Goal: Download file/media

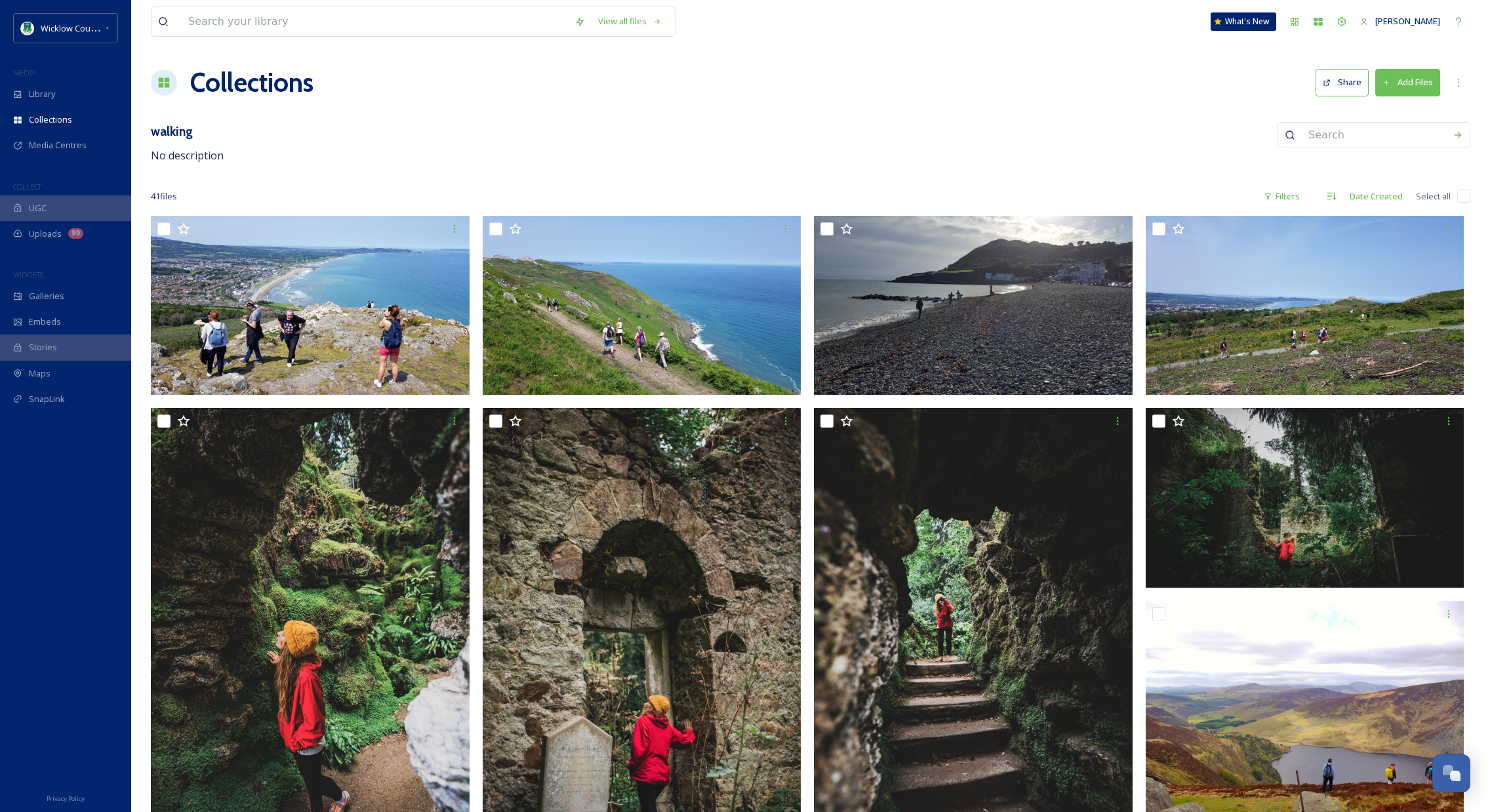
scroll to position [2393, 0]
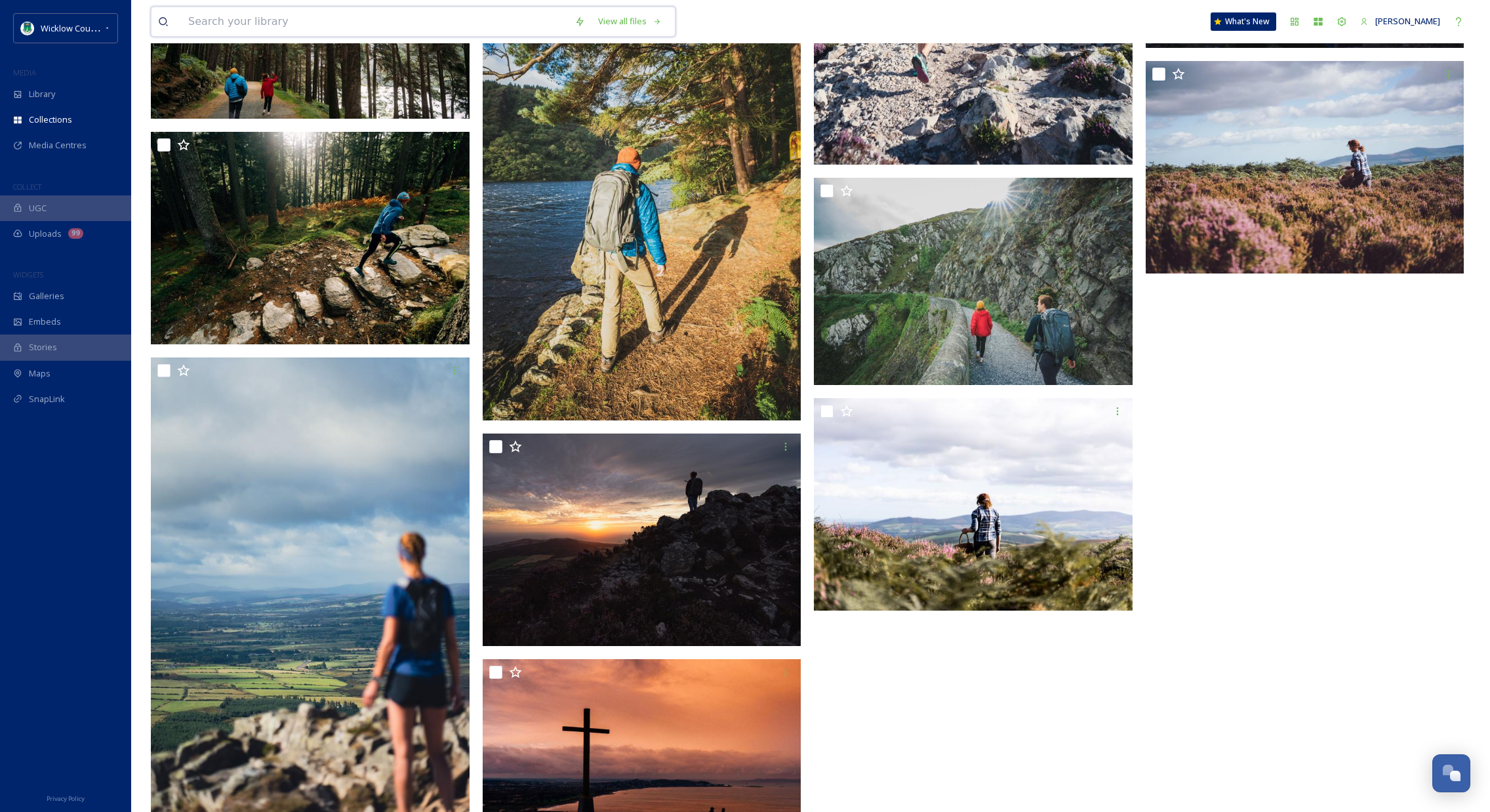
drag, startPoint x: 302, startPoint y: 19, endPoint x: 301, endPoint y: 13, distance: 6.1
click at [302, 19] on input at bounding box center [375, 22] width 386 height 29
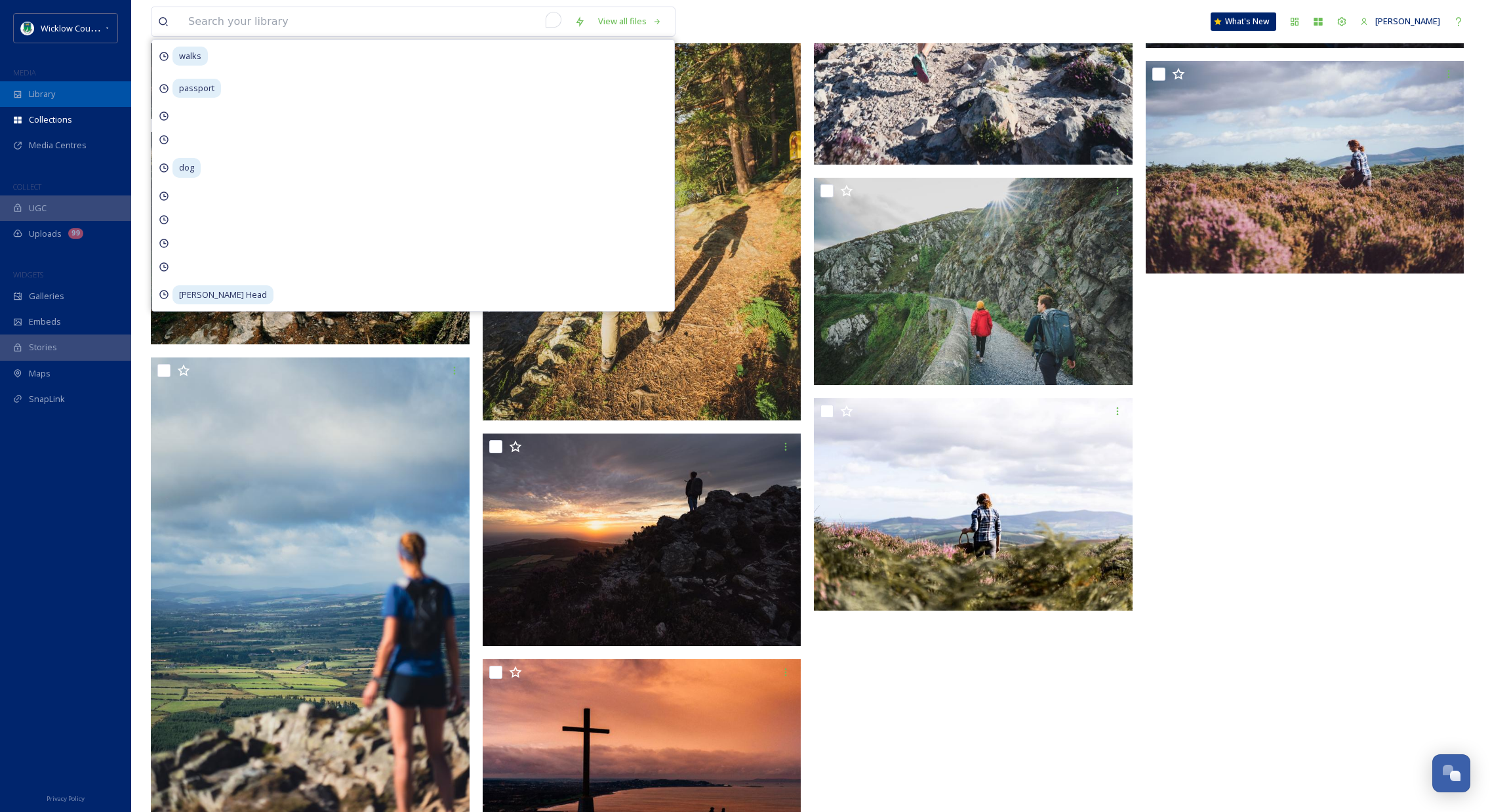
click at [40, 96] on span "Library" at bounding box center [42, 94] width 26 height 12
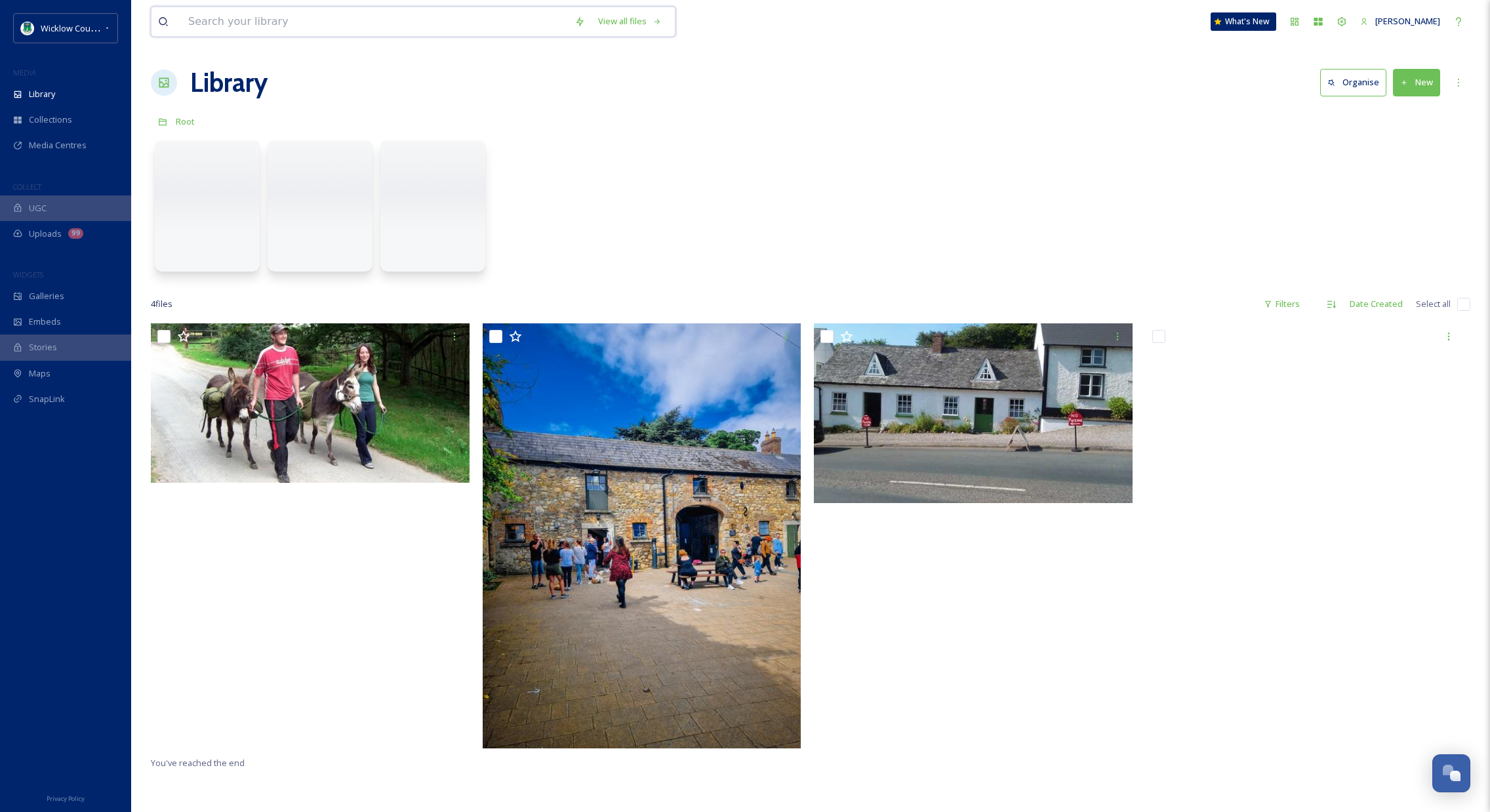
click at [229, 12] on input at bounding box center [375, 22] width 386 height 29
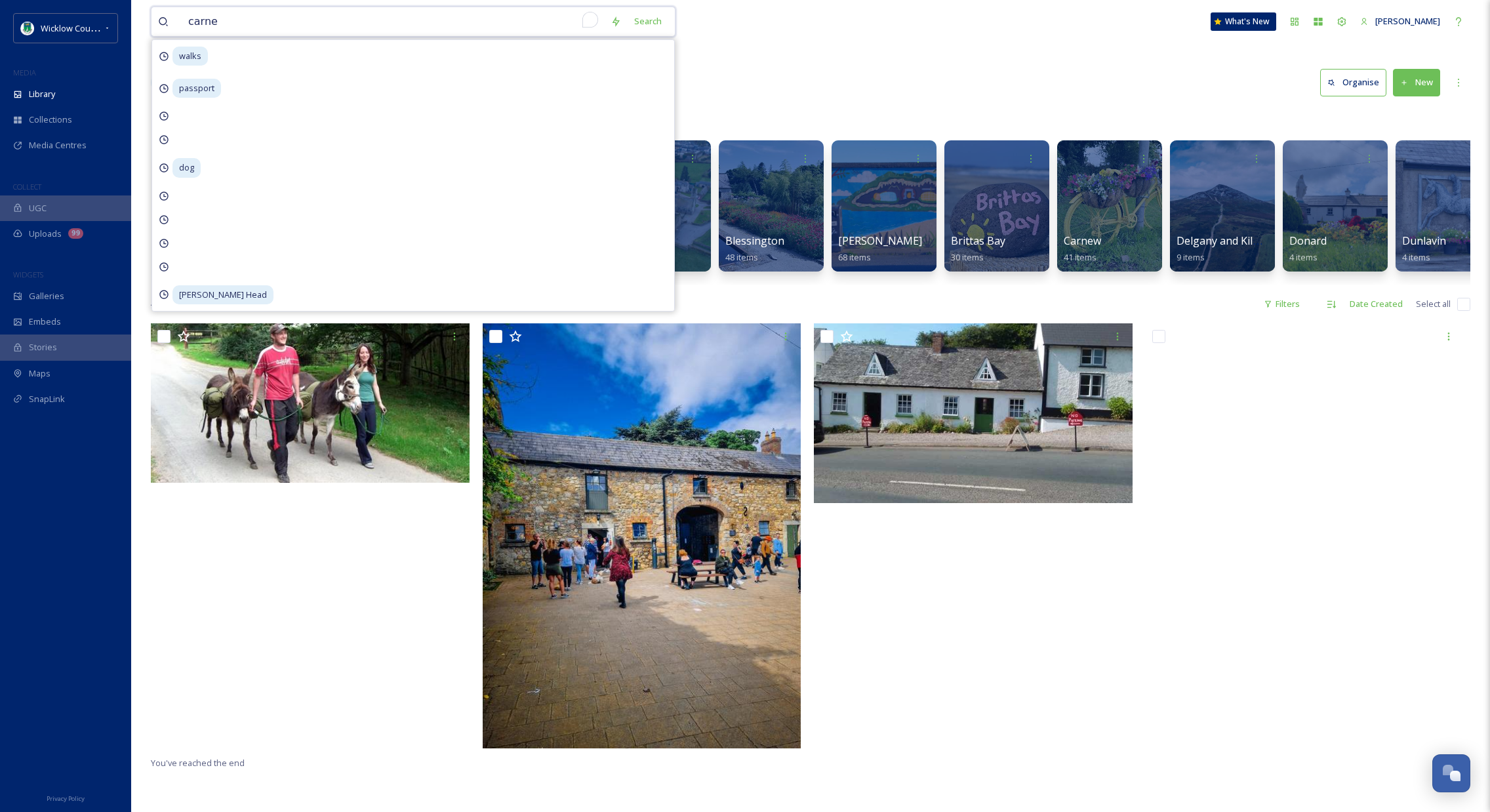
type input "carnew"
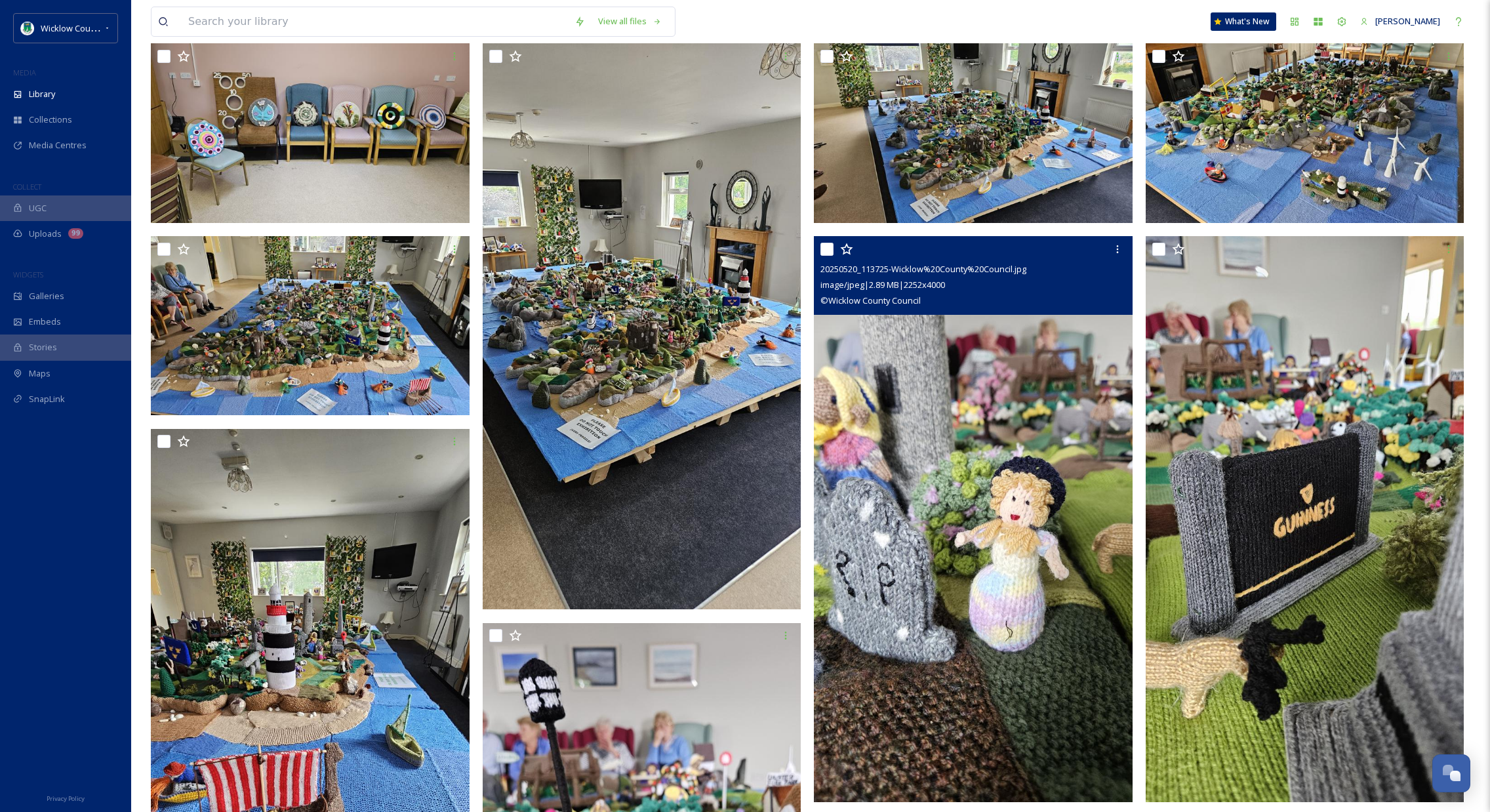
scroll to position [257, 0]
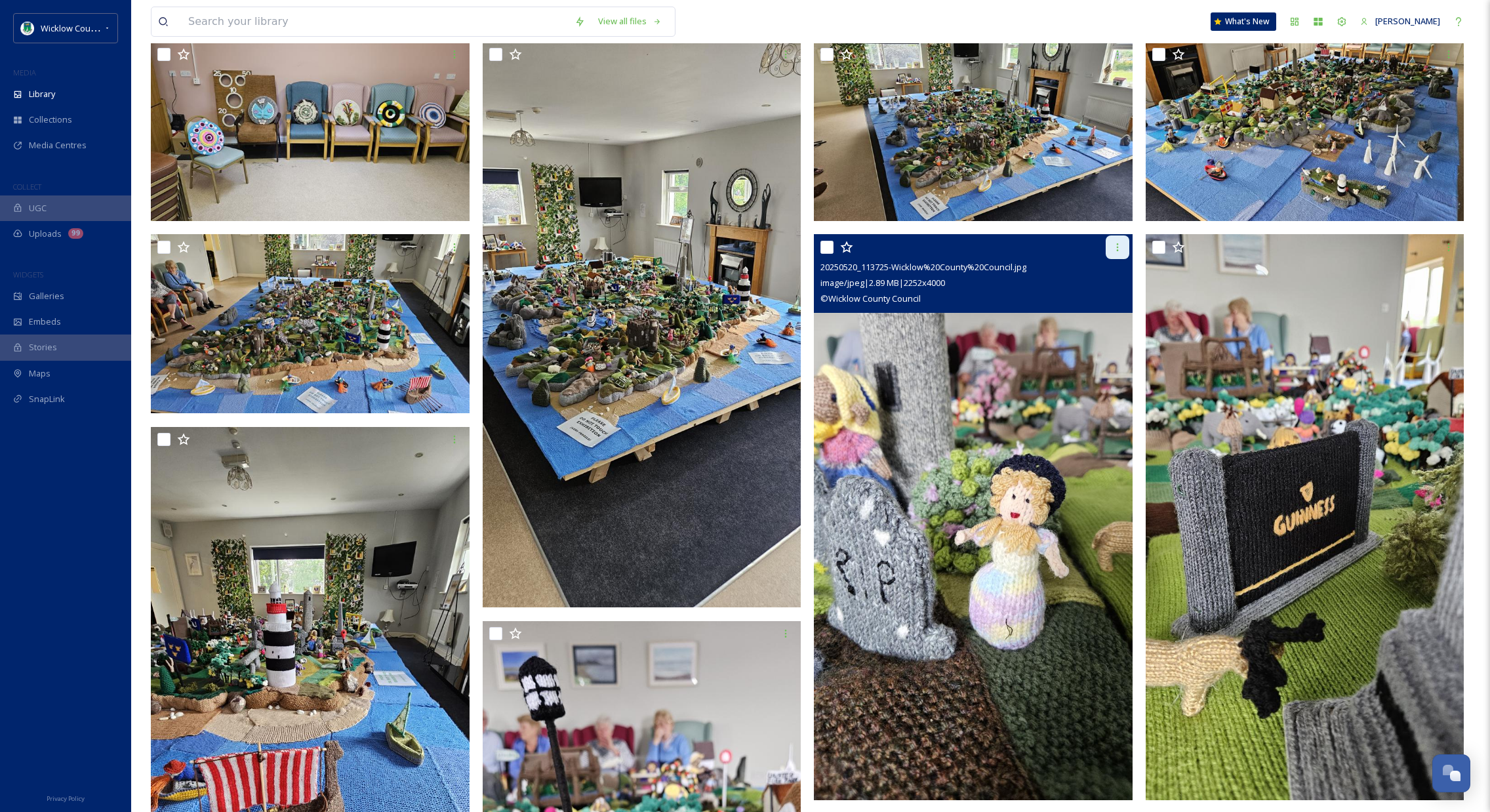
click at [1117, 248] on icon at bounding box center [1117, 247] width 2 height 8
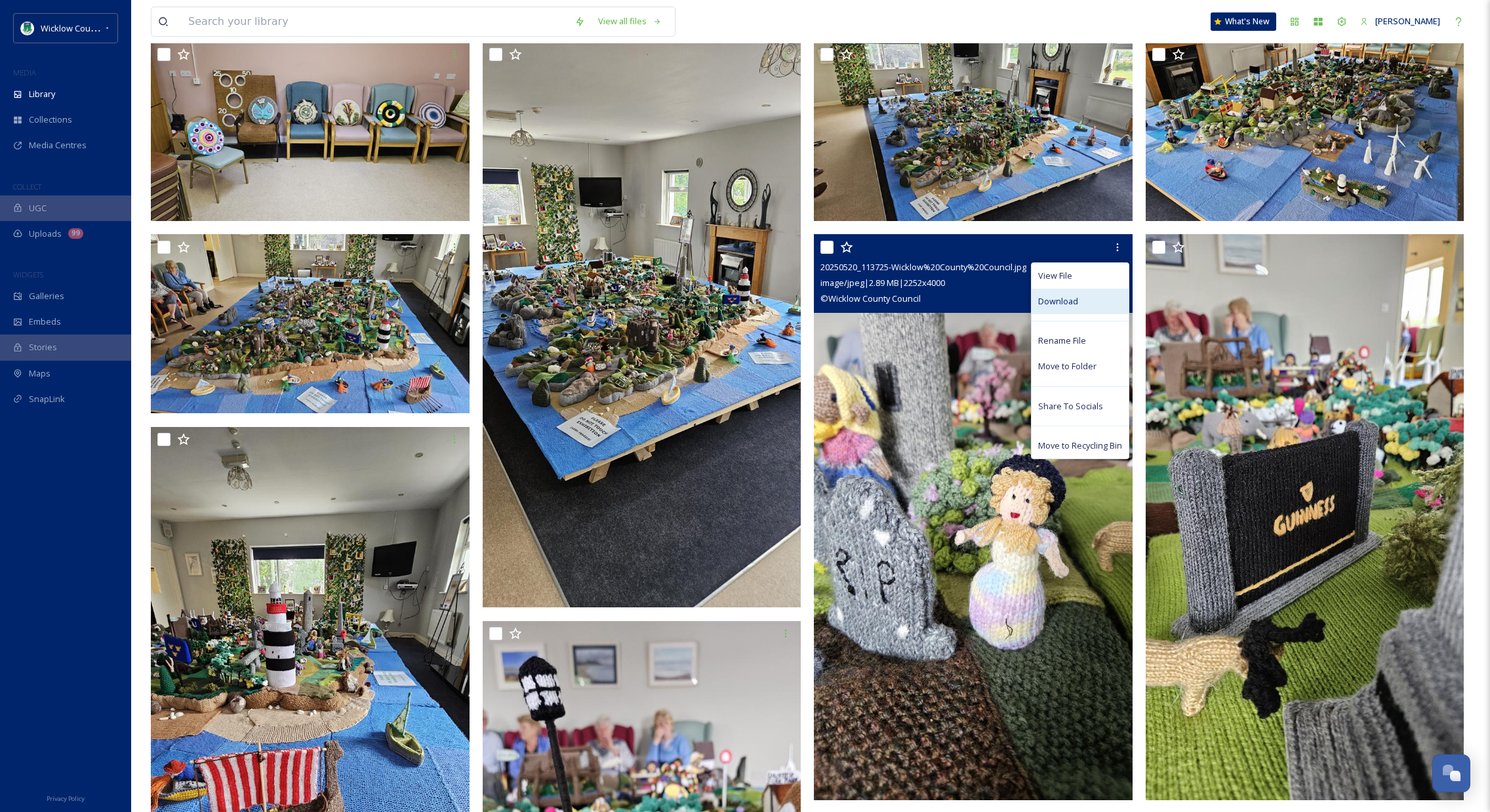
click at [1083, 299] on div "Download" at bounding box center [1080, 301] width 97 height 25
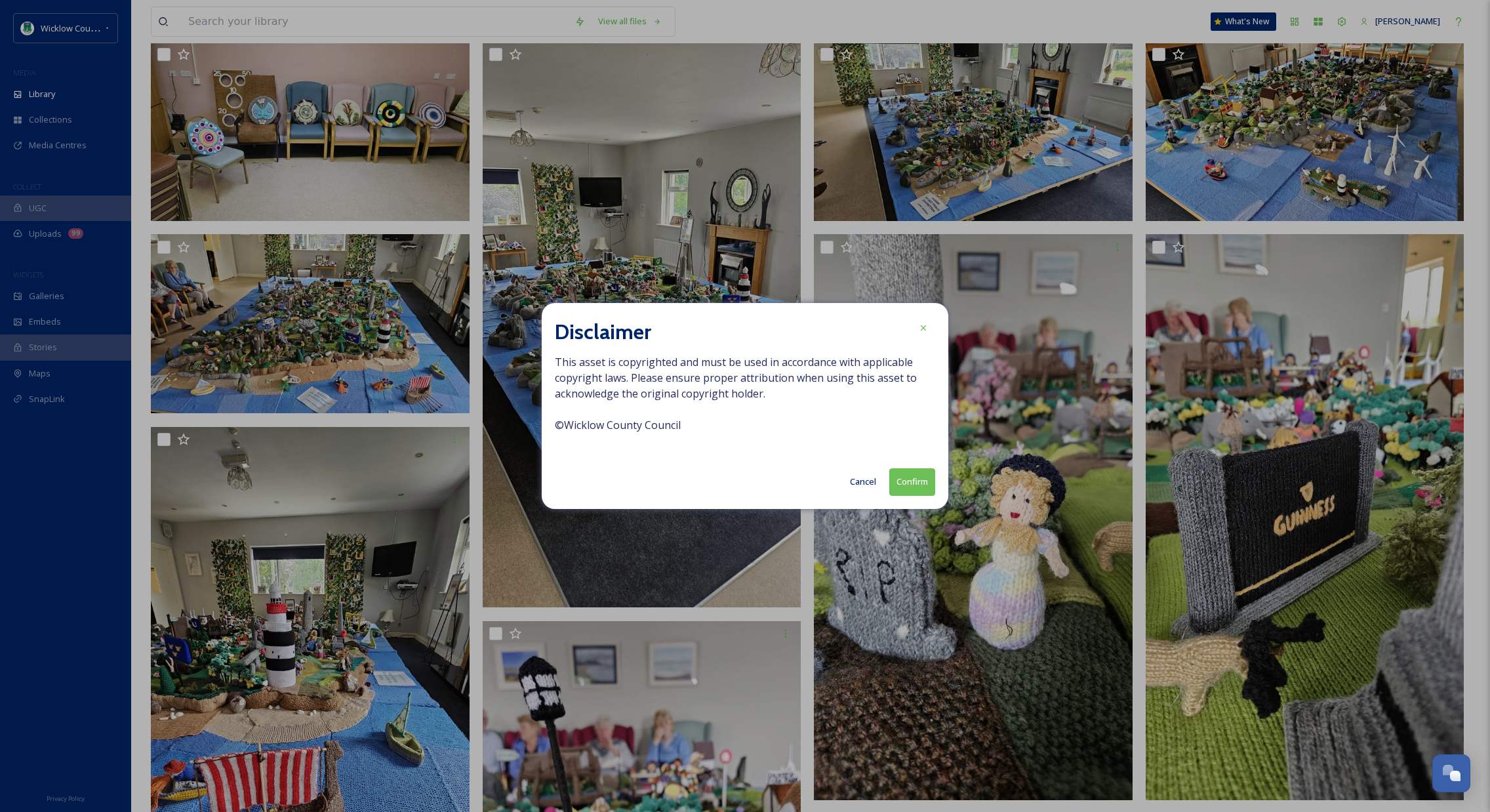
click at [919, 479] on button "Confirm" at bounding box center [912, 481] width 46 height 27
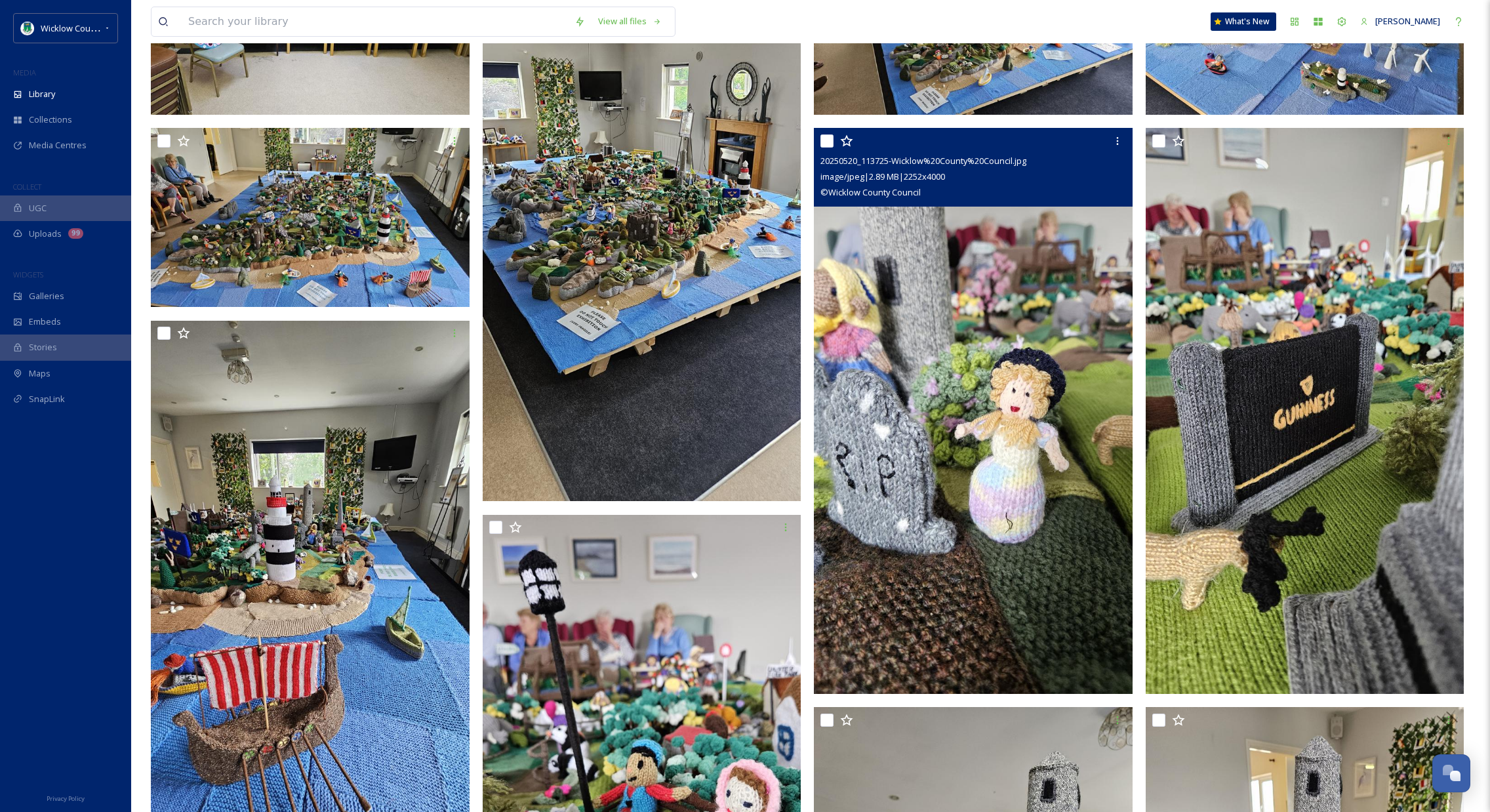
scroll to position [365, 0]
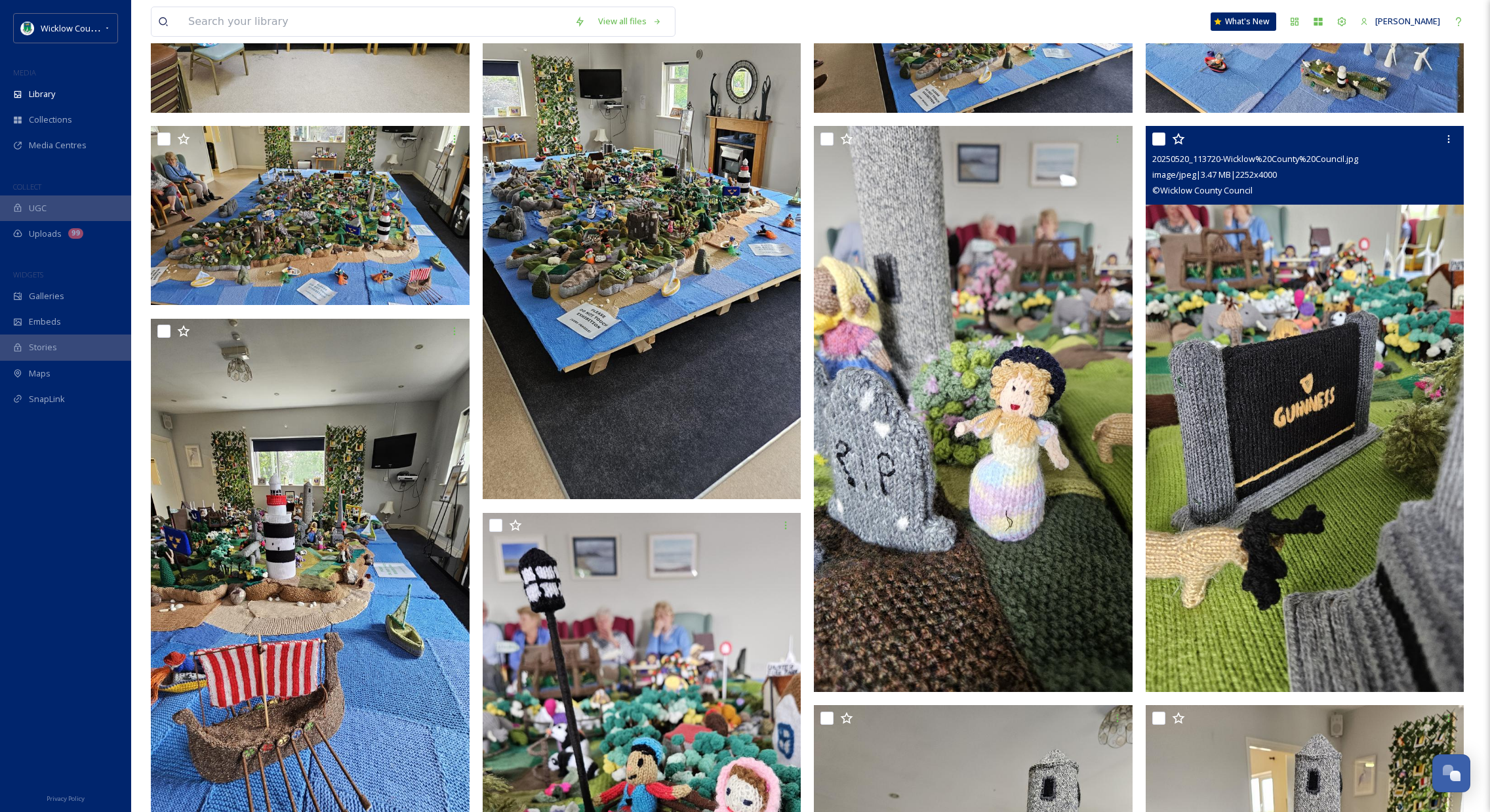
click at [1411, 383] on img at bounding box center [1305, 409] width 319 height 566
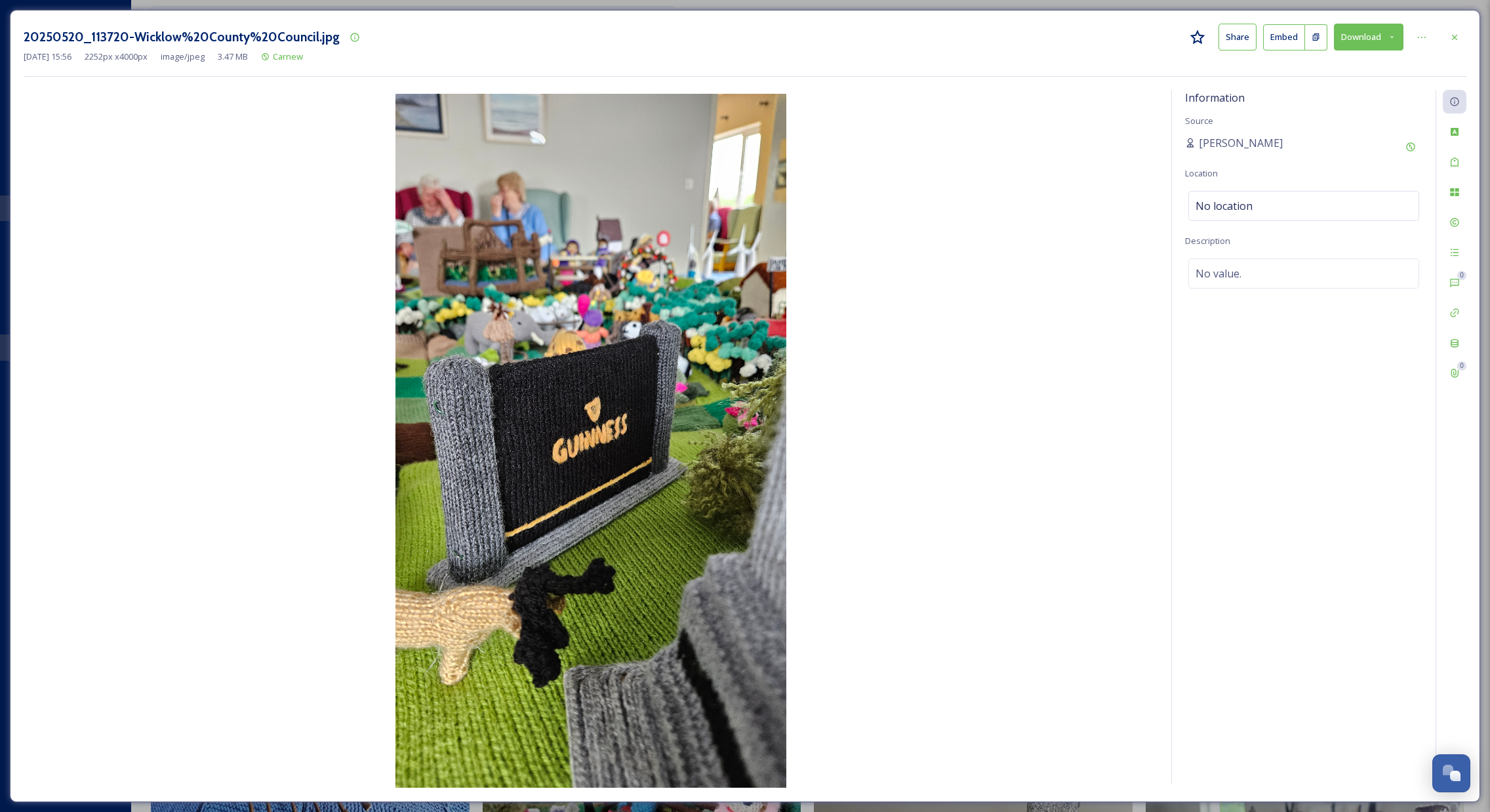
click at [1396, 41] on button "Download" at bounding box center [1369, 37] width 69 height 27
click at [1335, 63] on span "Download Original (2252 x 4000)" at bounding box center [1335, 66] width 124 height 12
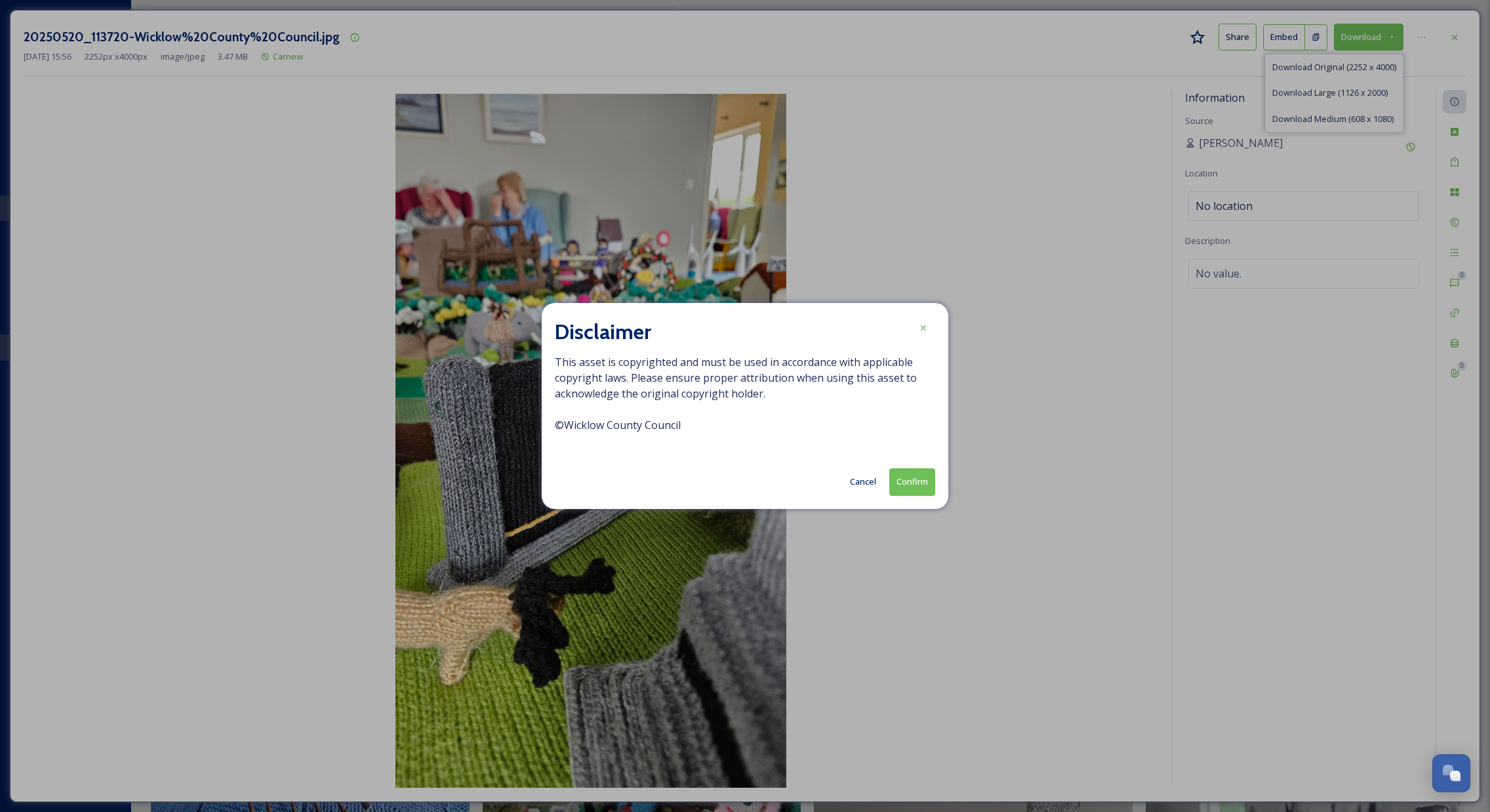
click at [901, 488] on button "Confirm" at bounding box center [912, 481] width 46 height 27
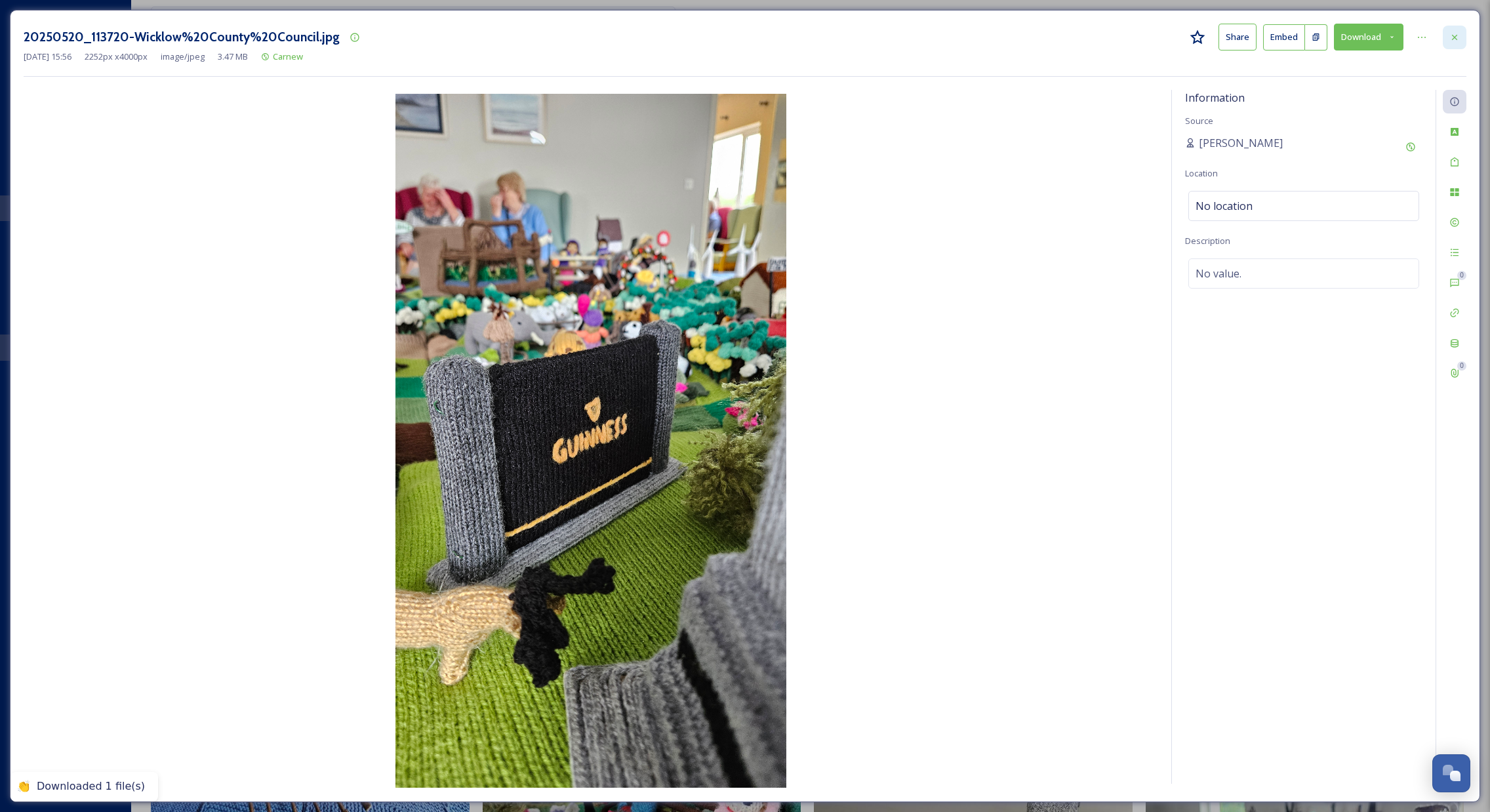
click at [1456, 32] on icon at bounding box center [1455, 38] width 11 height 11
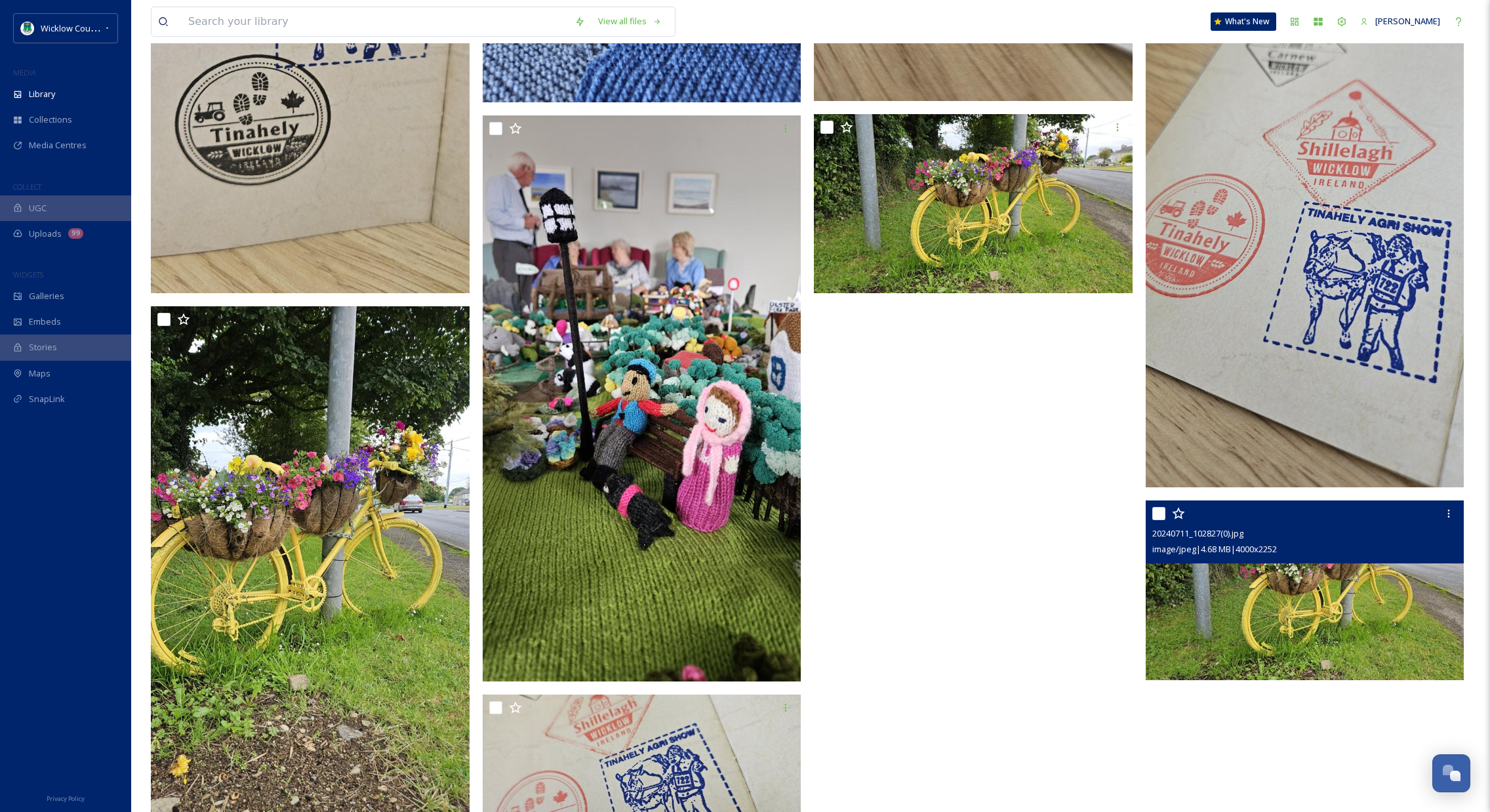
scroll to position [3773, 0]
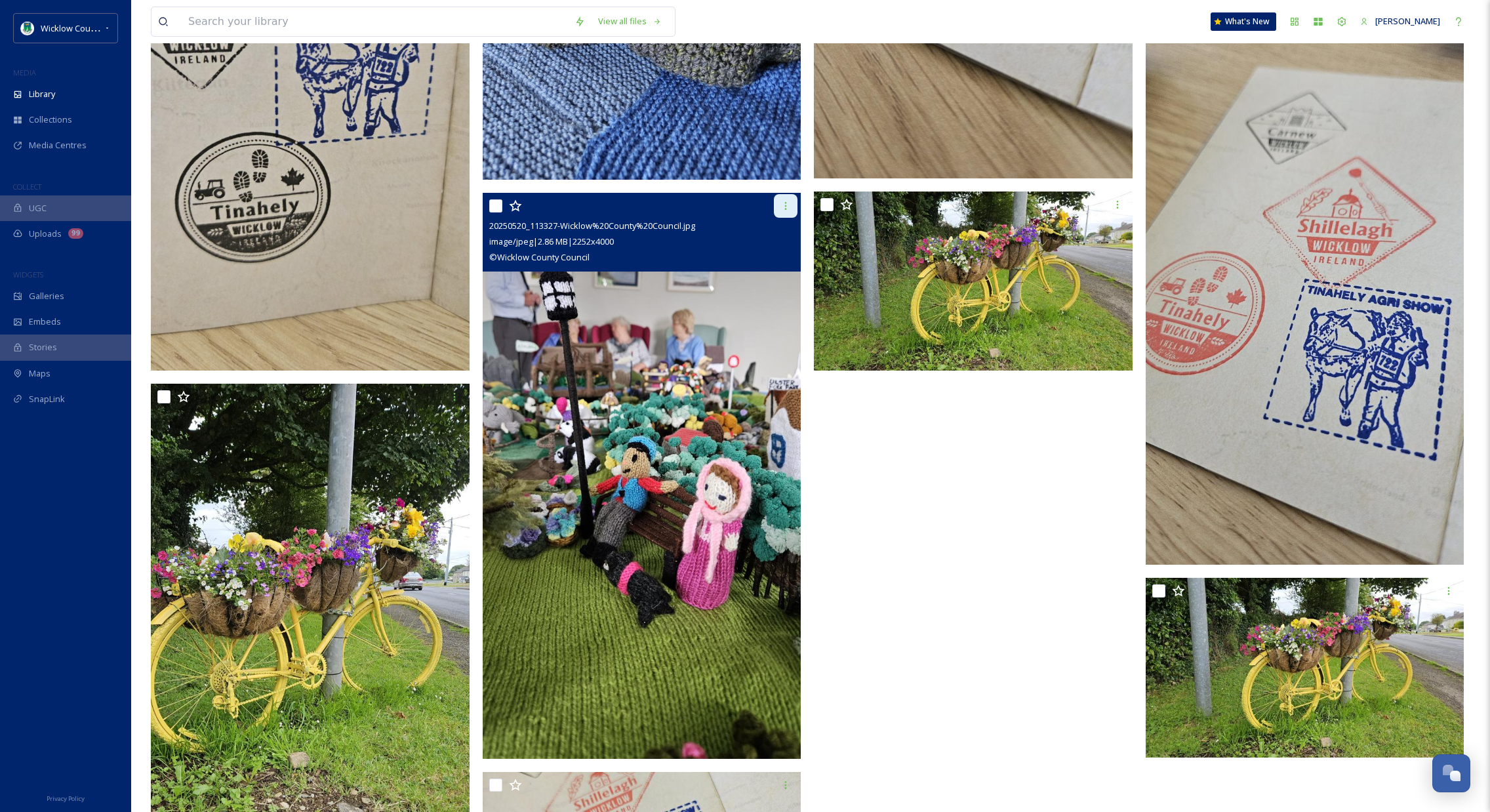
drag, startPoint x: 786, startPoint y: 203, endPoint x: 783, endPoint y: 211, distance: 8.5
click at [787, 203] on icon at bounding box center [785, 206] width 11 height 11
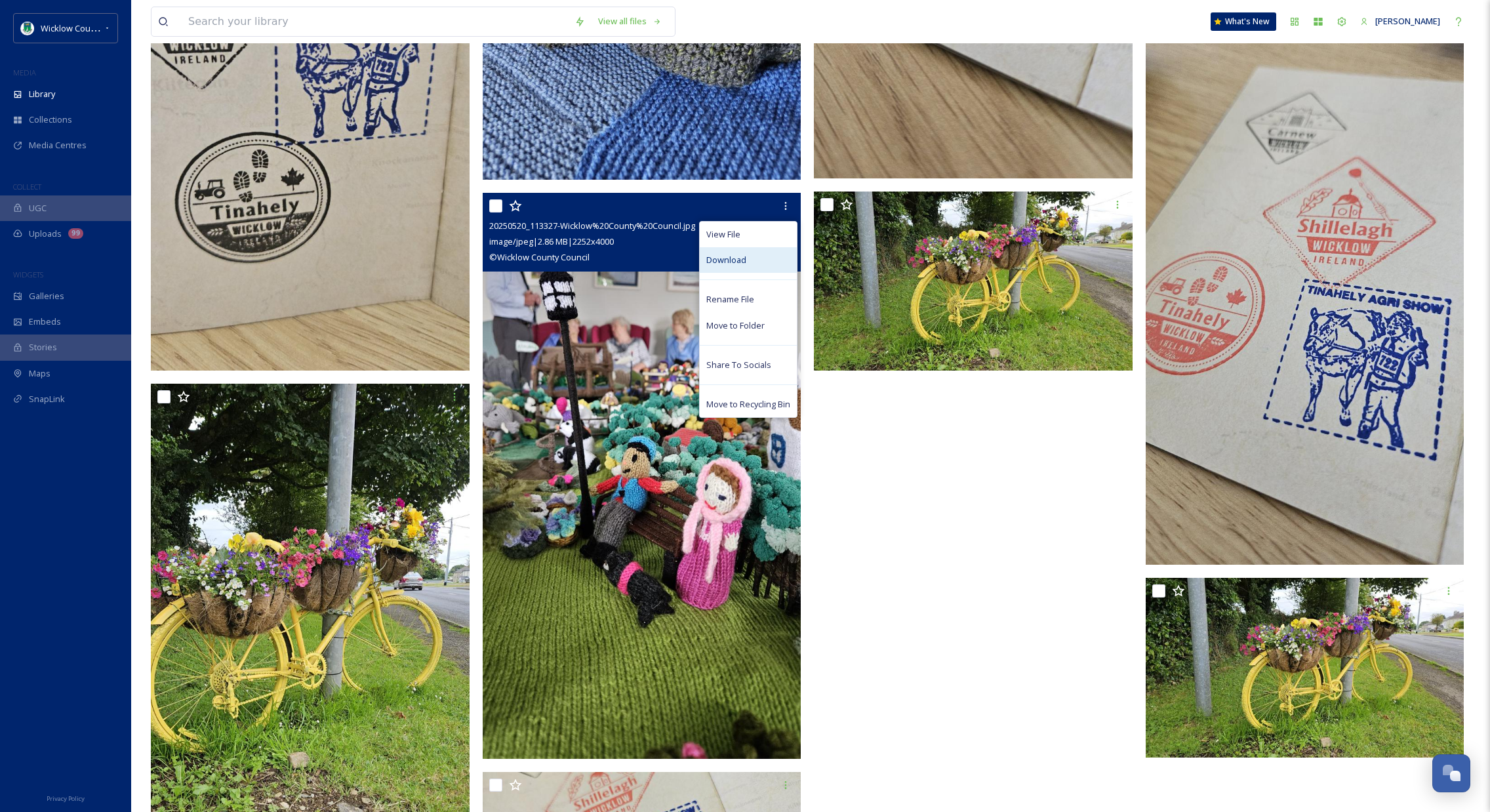
click at [734, 254] on span "Download" at bounding box center [726, 260] width 40 height 12
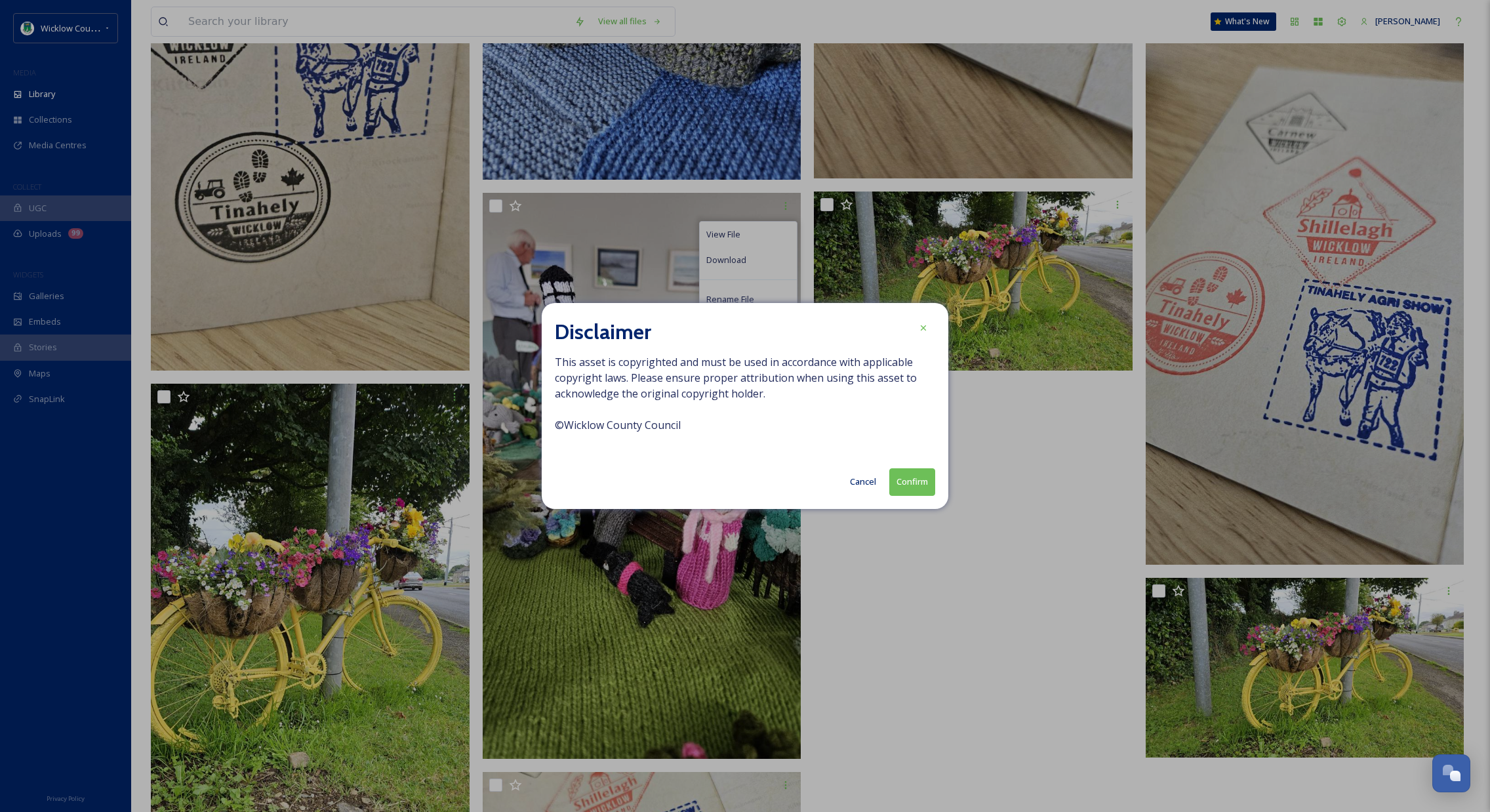
click at [915, 483] on button "Confirm" at bounding box center [912, 481] width 46 height 27
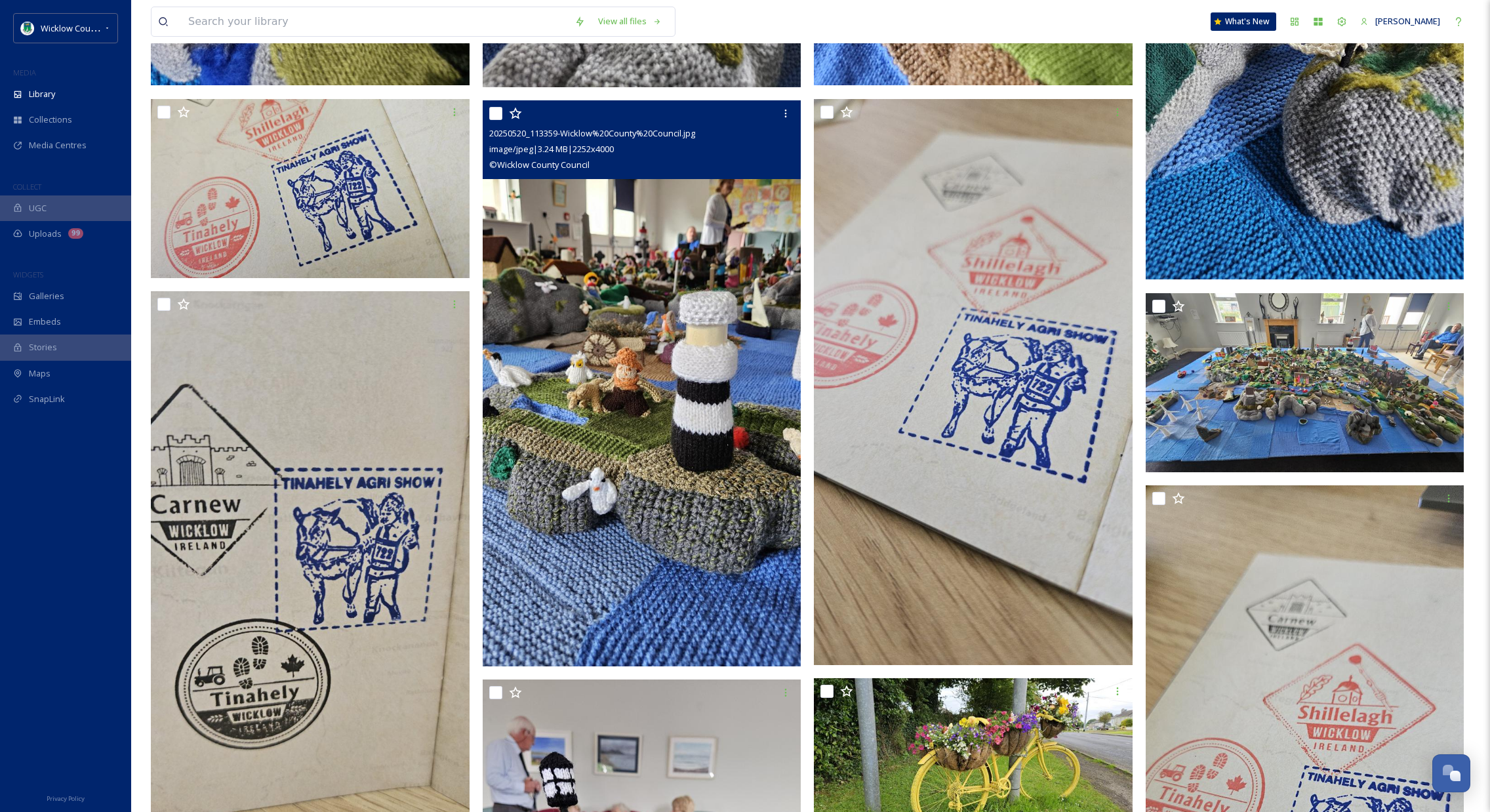
scroll to position [3226, 0]
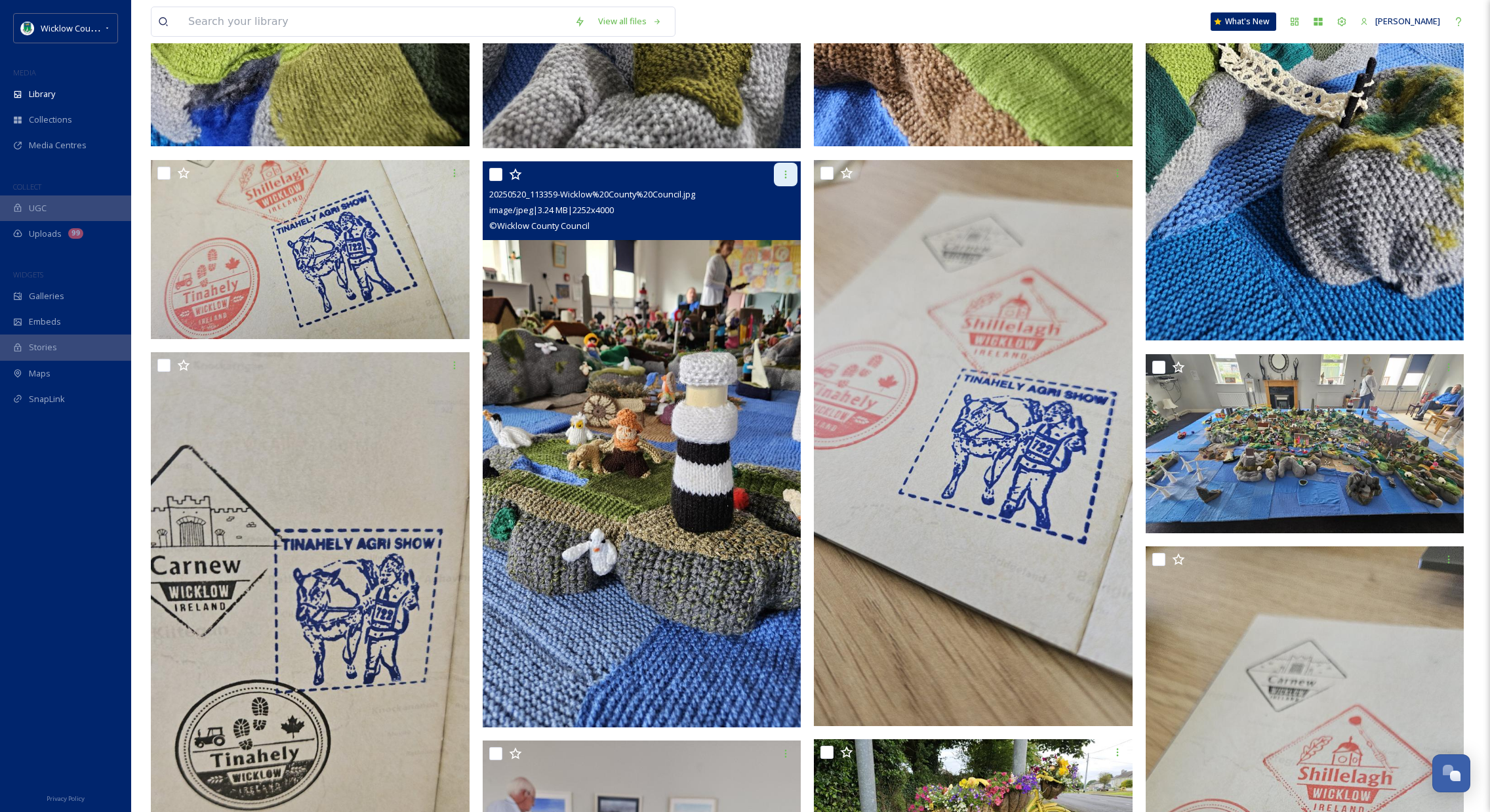
click at [787, 176] on icon at bounding box center [785, 174] width 11 height 11
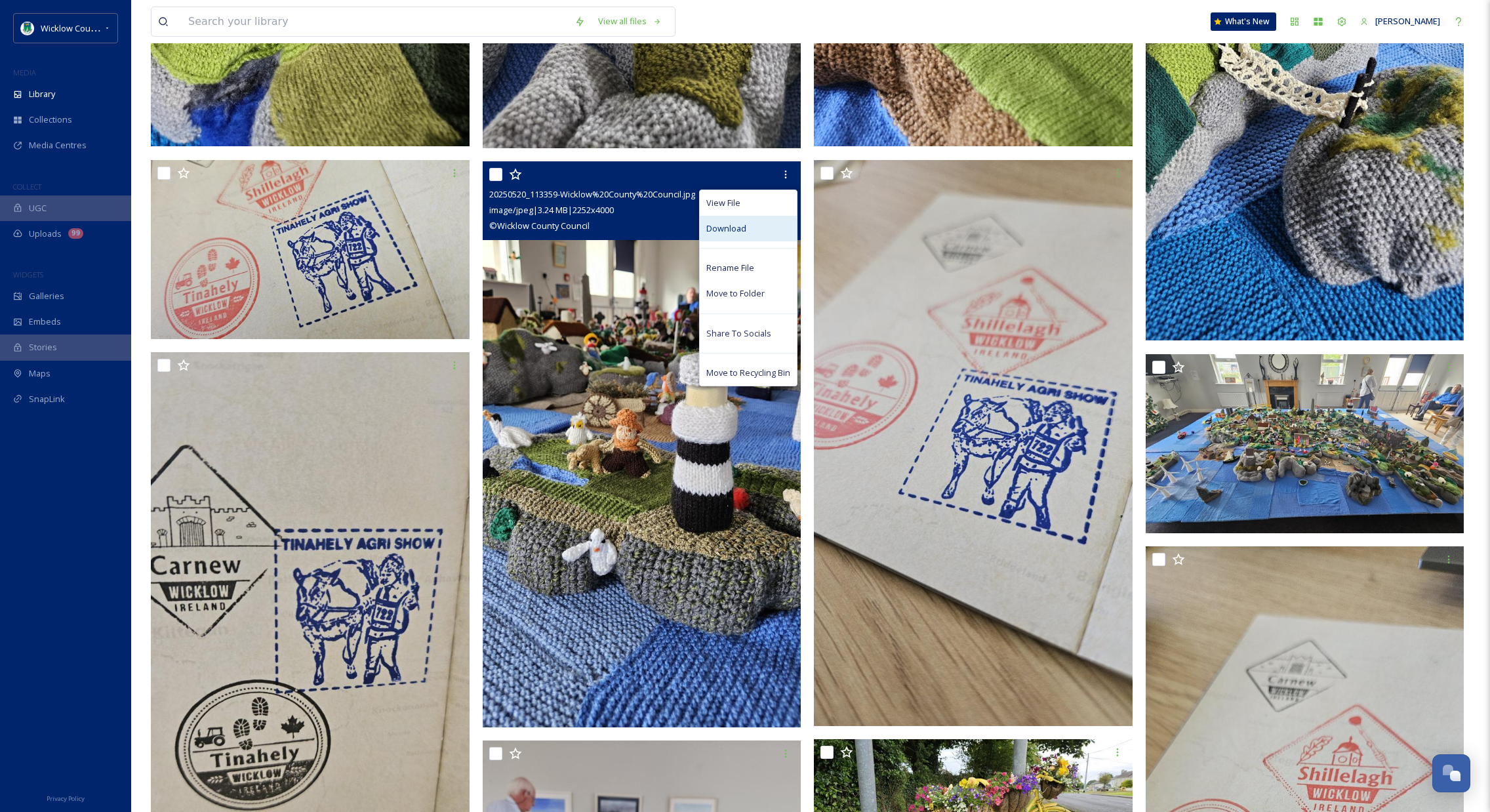
click at [762, 230] on div "Download" at bounding box center [748, 228] width 97 height 25
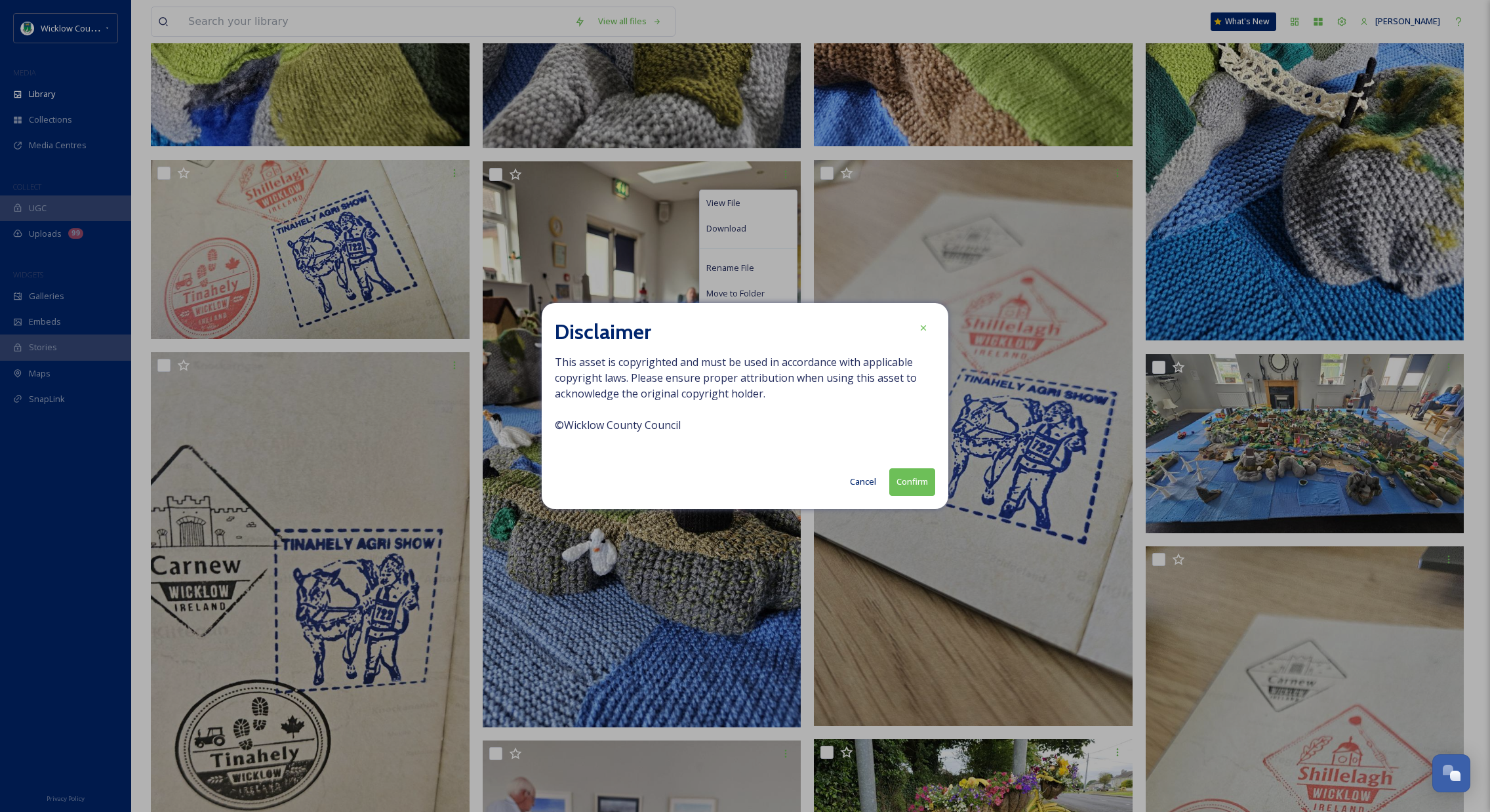
click at [902, 484] on button "Confirm" at bounding box center [912, 481] width 46 height 27
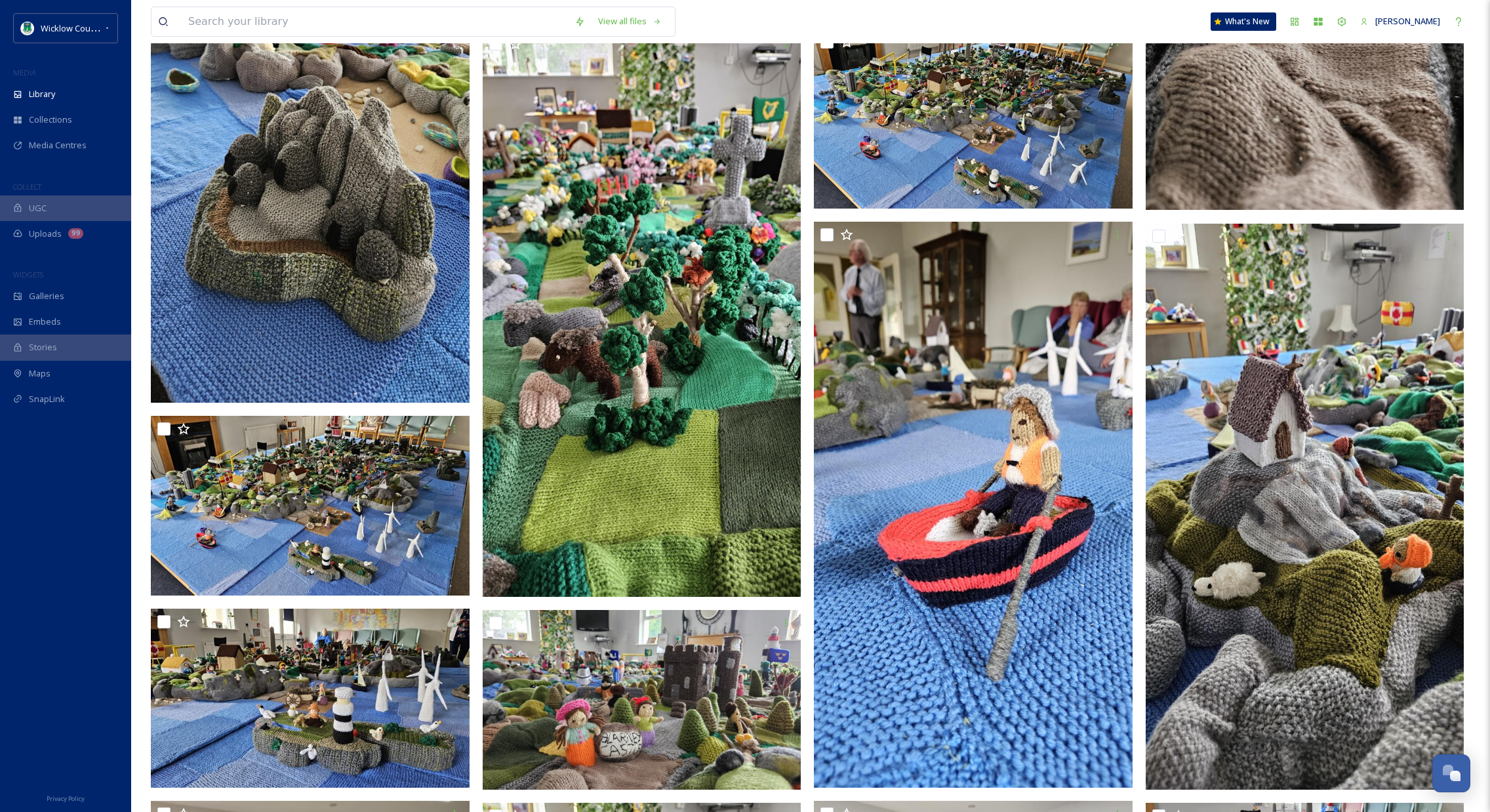
scroll to position [2014, 0]
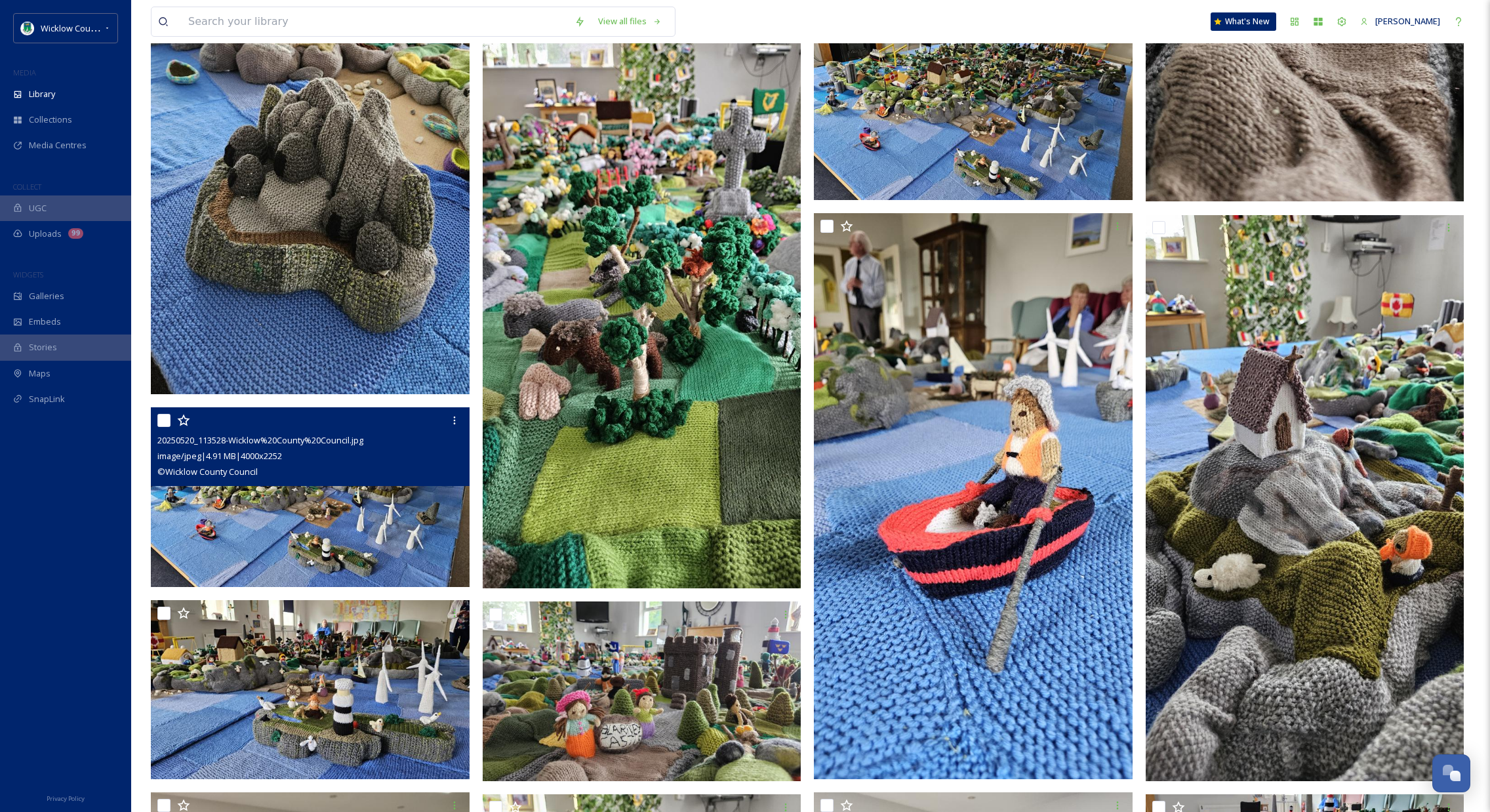
click at [378, 474] on div "© Wicklow County Council" at bounding box center [312, 471] width 309 height 16
click at [375, 528] on img at bounding box center [310, 497] width 319 height 180
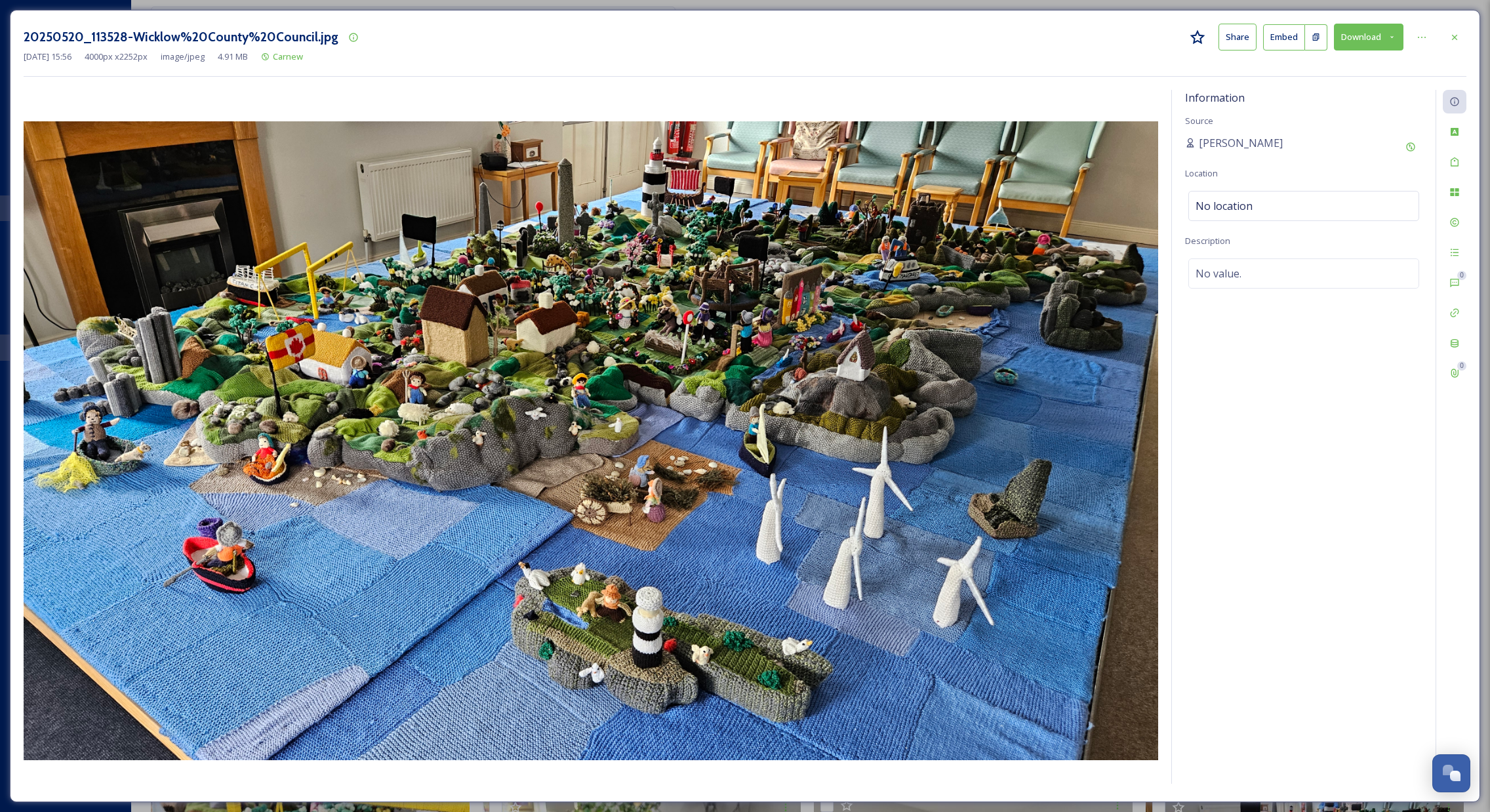
click at [1395, 35] on icon at bounding box center [1393, 37] width 9 height 9
click at [1323, 64] on span "Download Original (4000 x 2252)" at bounding box center [1335, 66] width 124 height 12
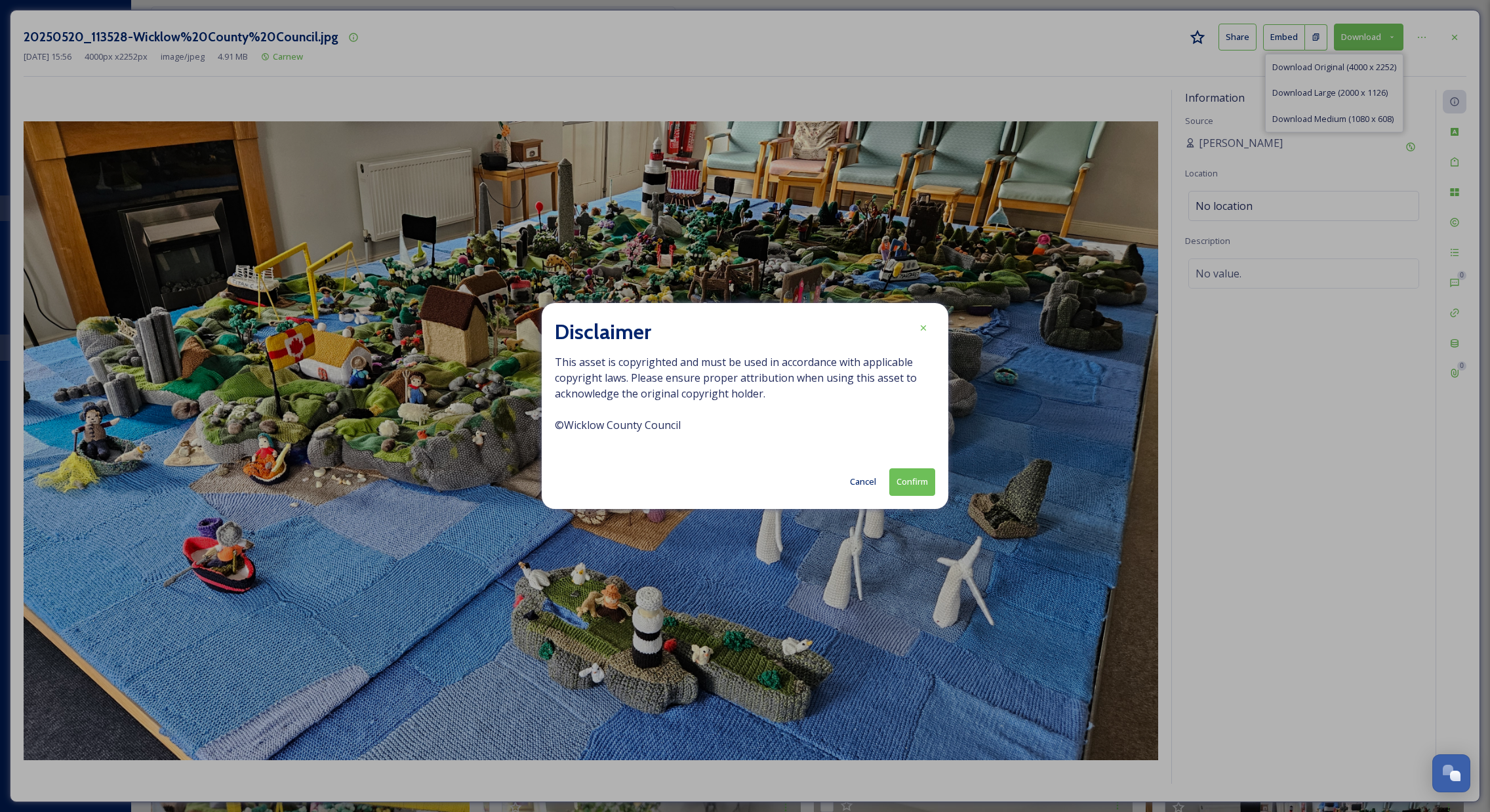
click at [909, 482] on button "Confirm" at bounding box center [912, 481] width 46 height 27
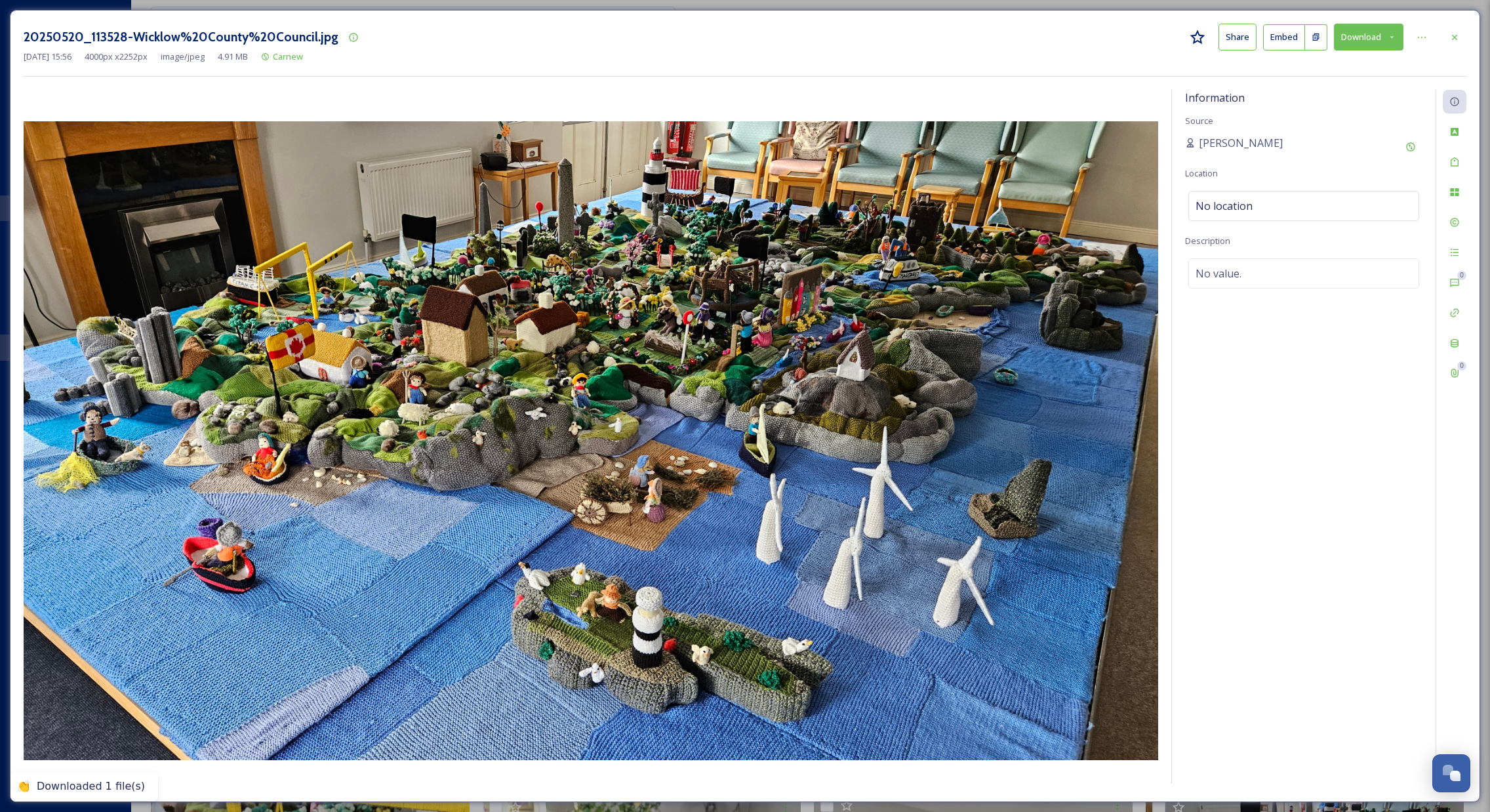
click at [1452, 39] on icon at bounding box center [1455, 38] width 11 height 11
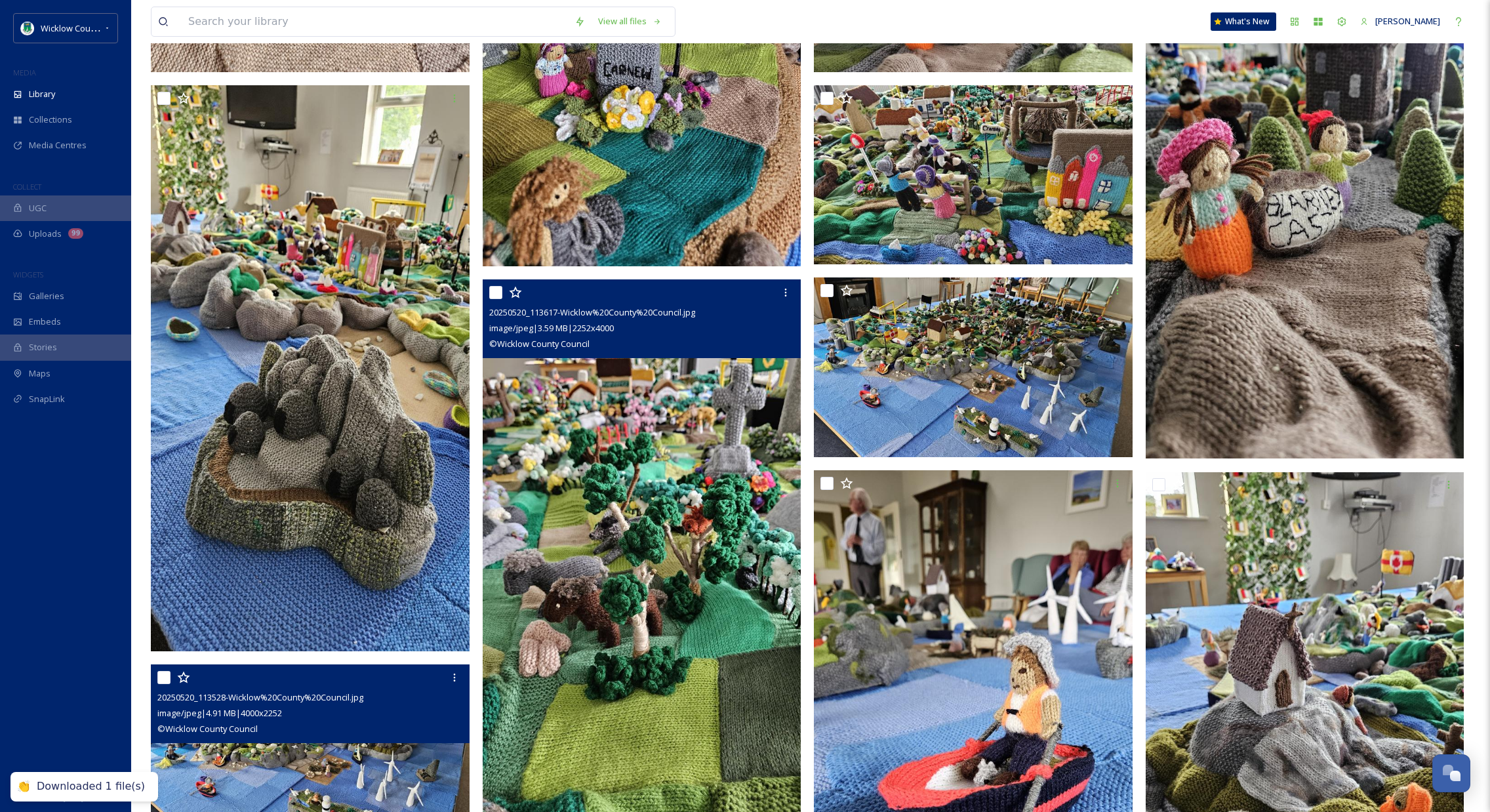
scroll to position [1740, 0]
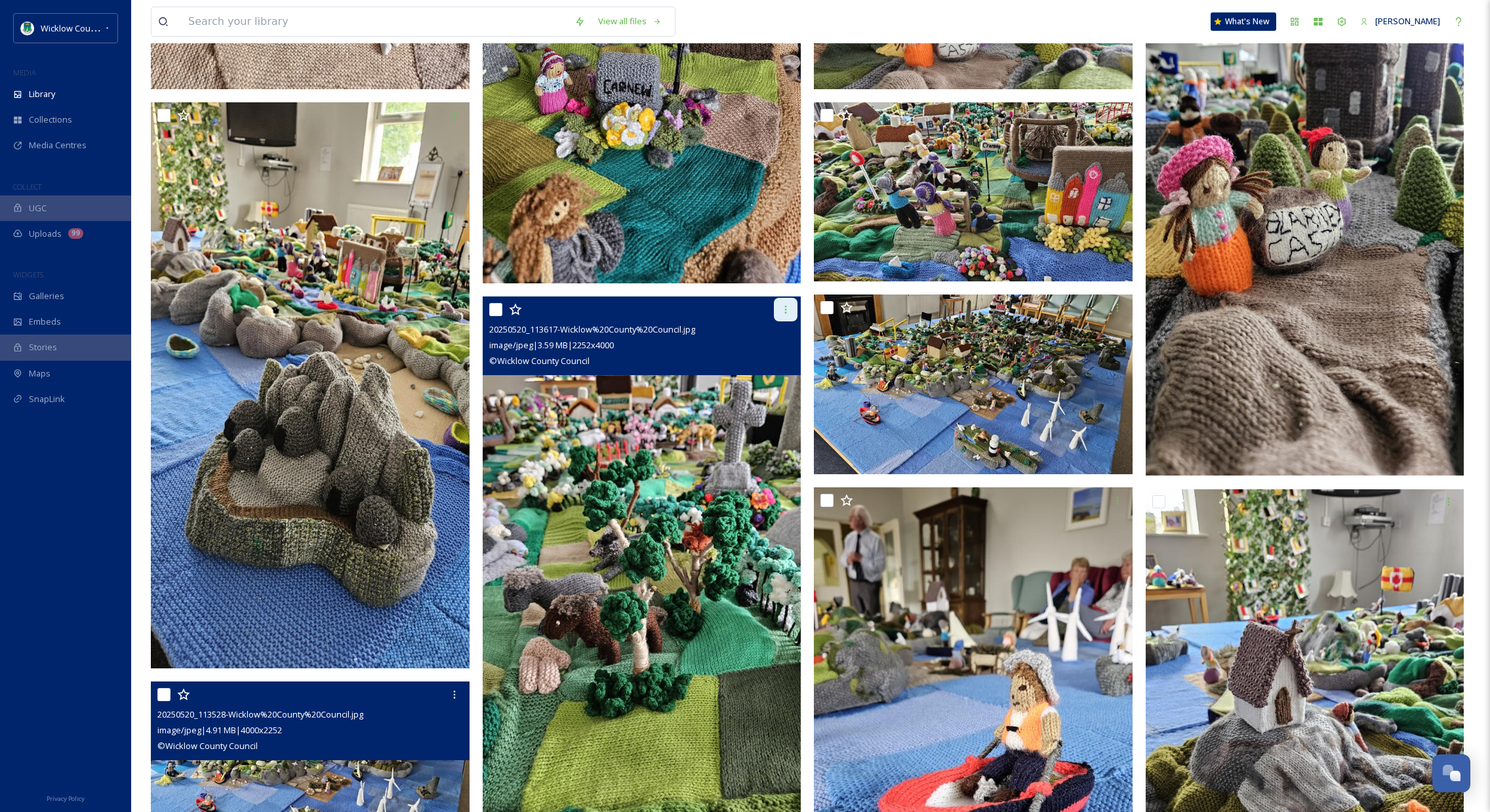
click at [796, 312] on div at bounding box center [785, 310] width 24 height 24
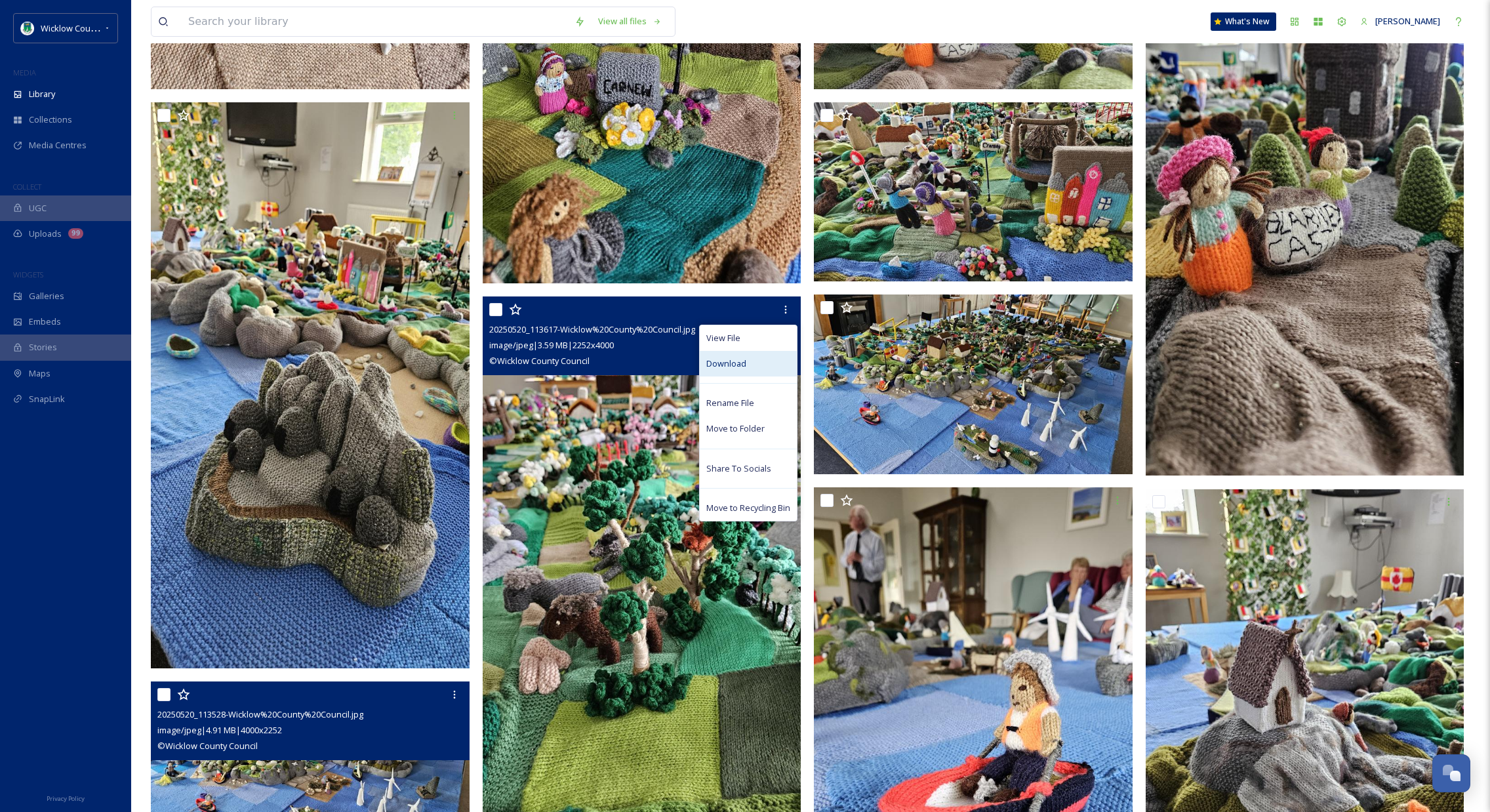
click at [743, 362] on span "Download" at bounding box center [726, 363] width 40 height 12
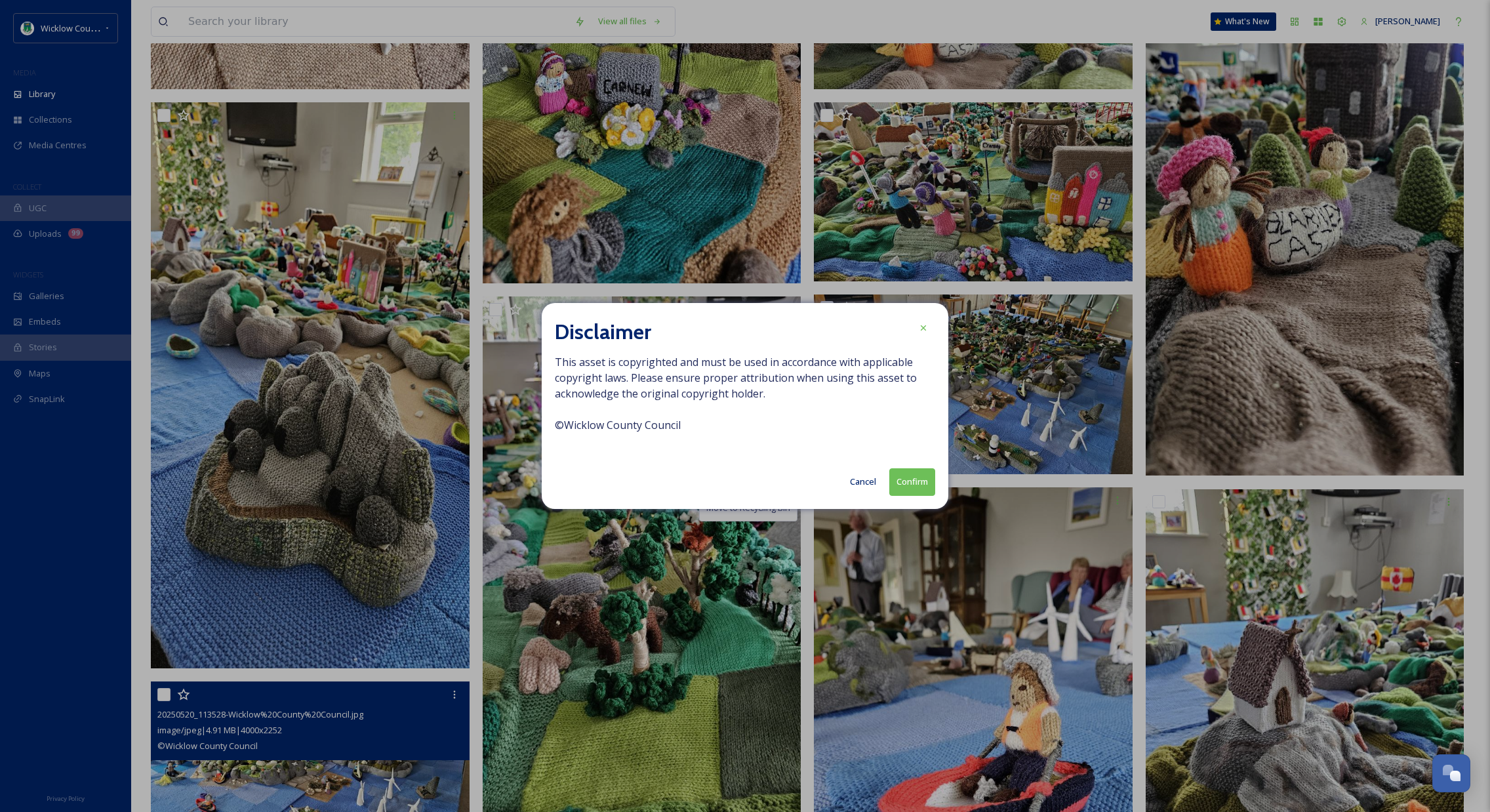
click at [931, 482] on button "Confirm" at bounding box center [912, 481] width 46 height 27
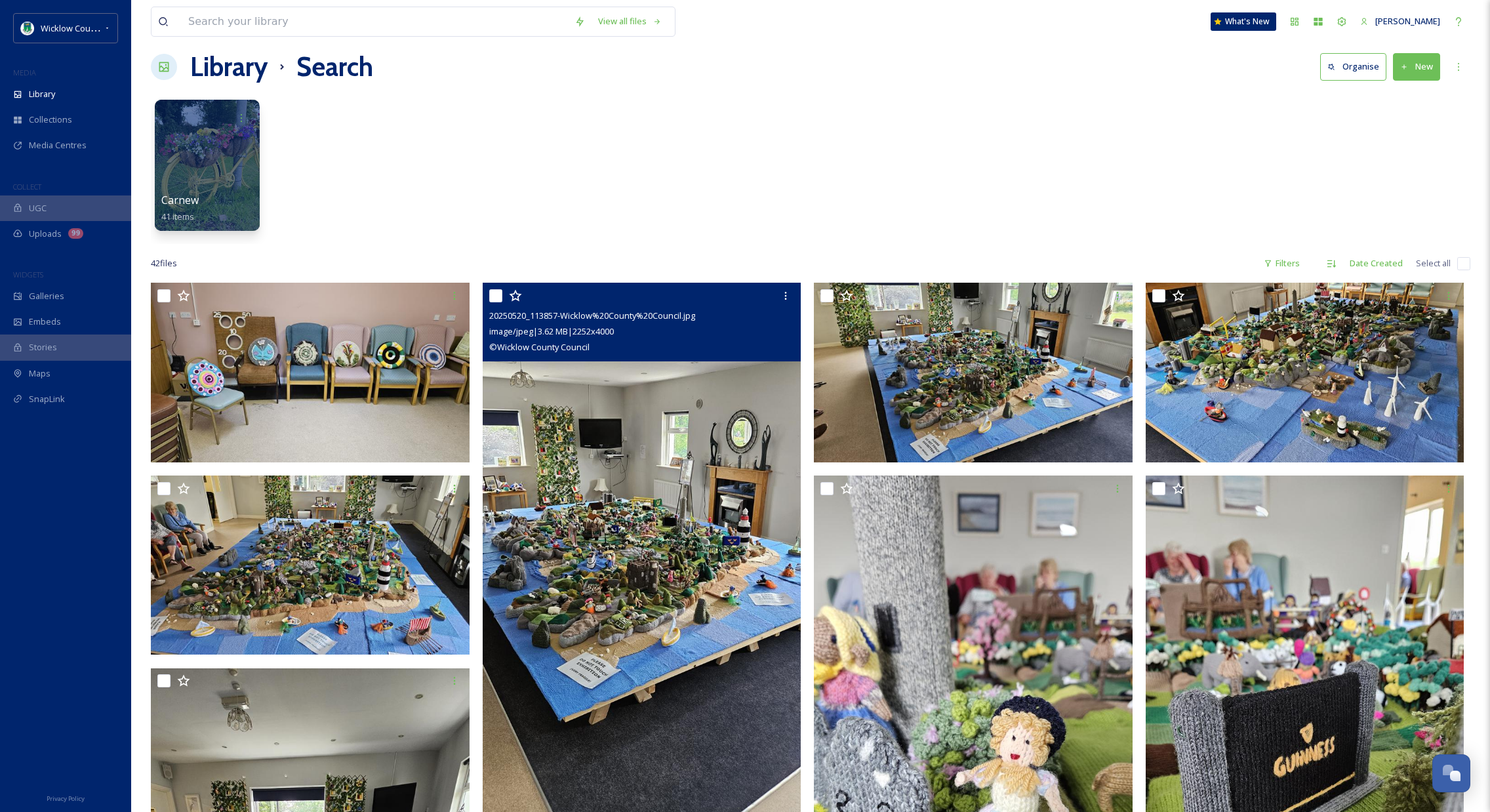
scroll to position [24, 0]
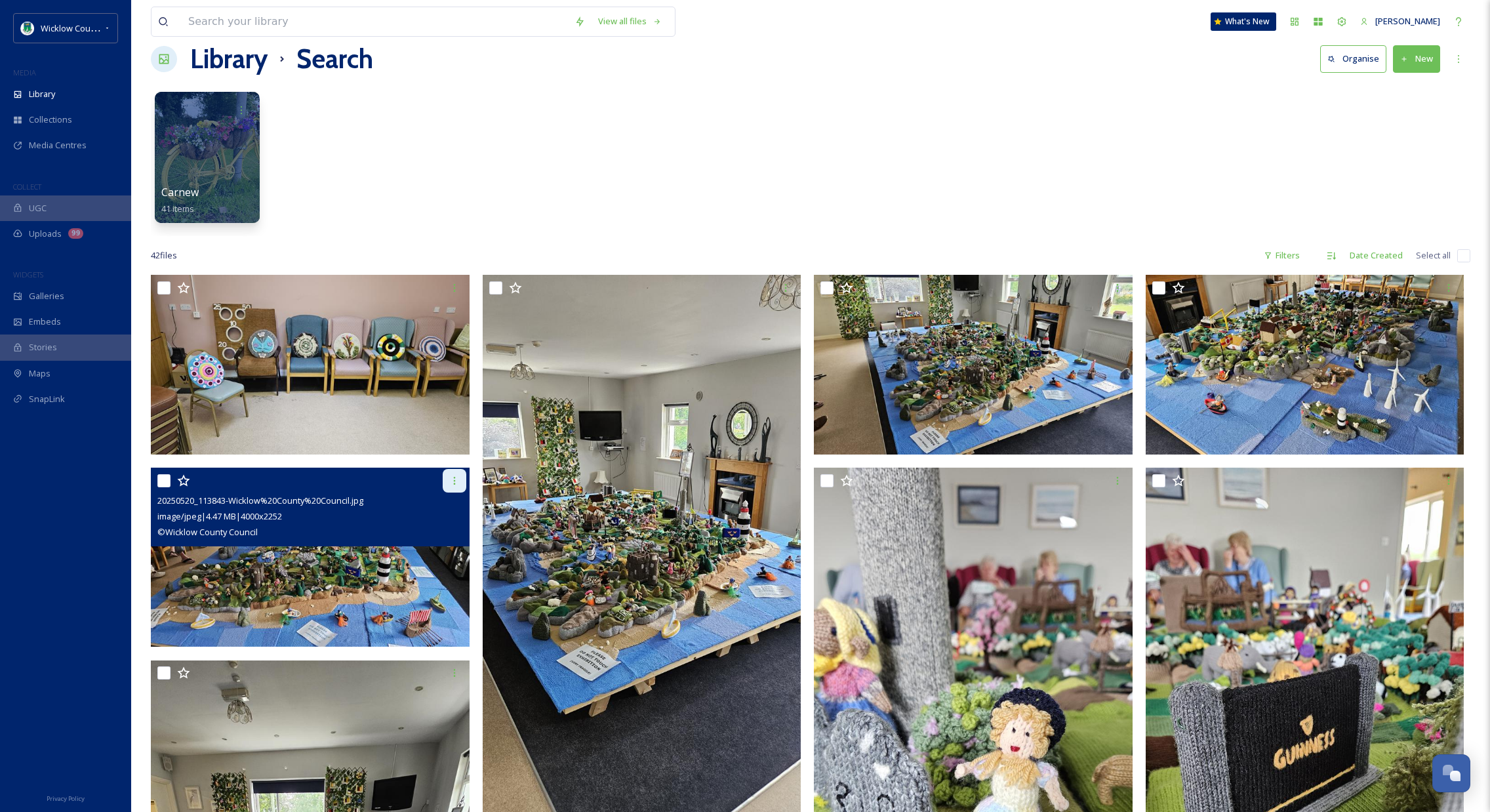
click at [453, 477] on icon at bounding box center [454, 481] width 2 height 8
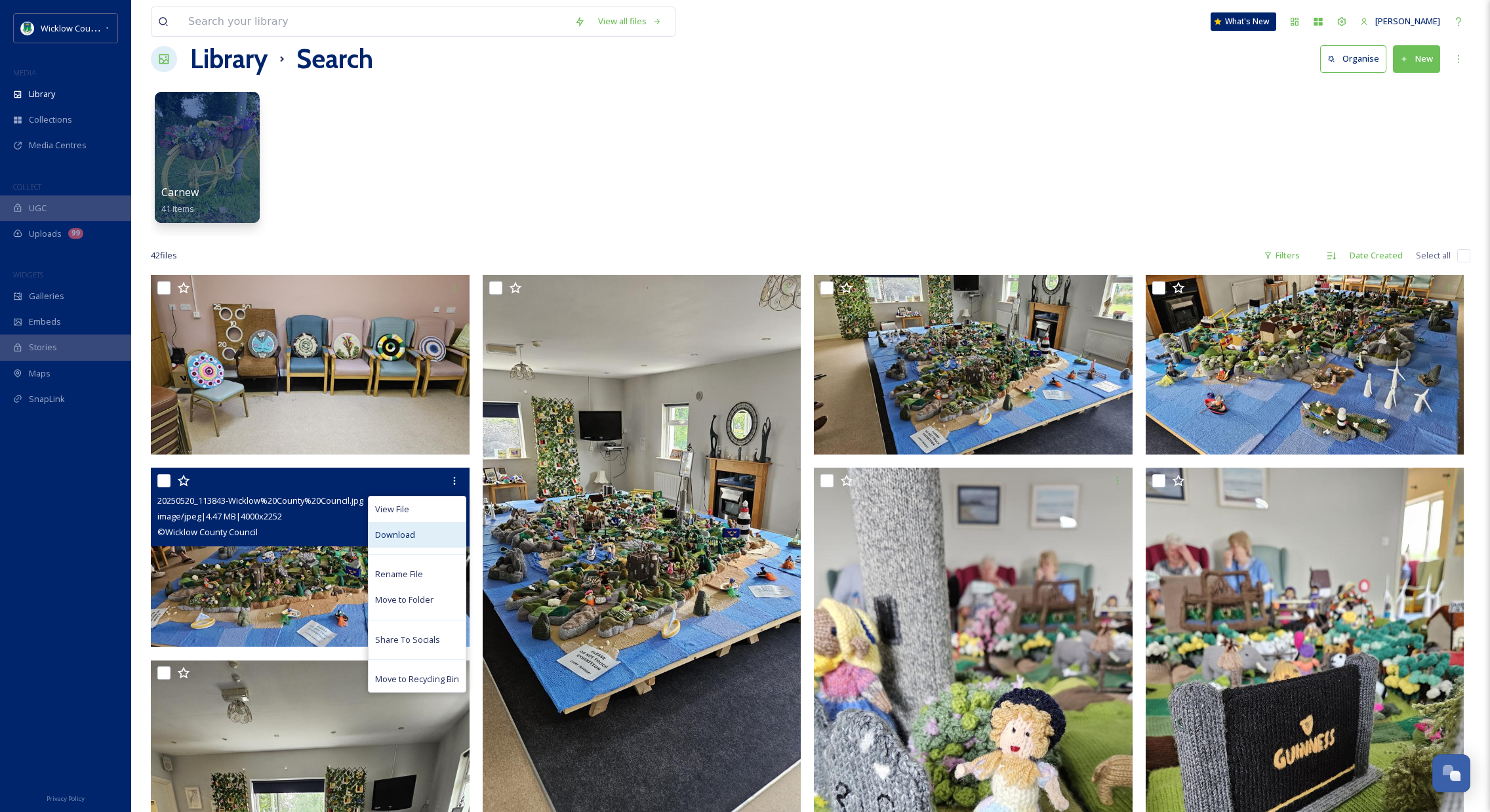
click at [429, 533] on div "Download" at bounding box center [417, 534] width 97 height 25
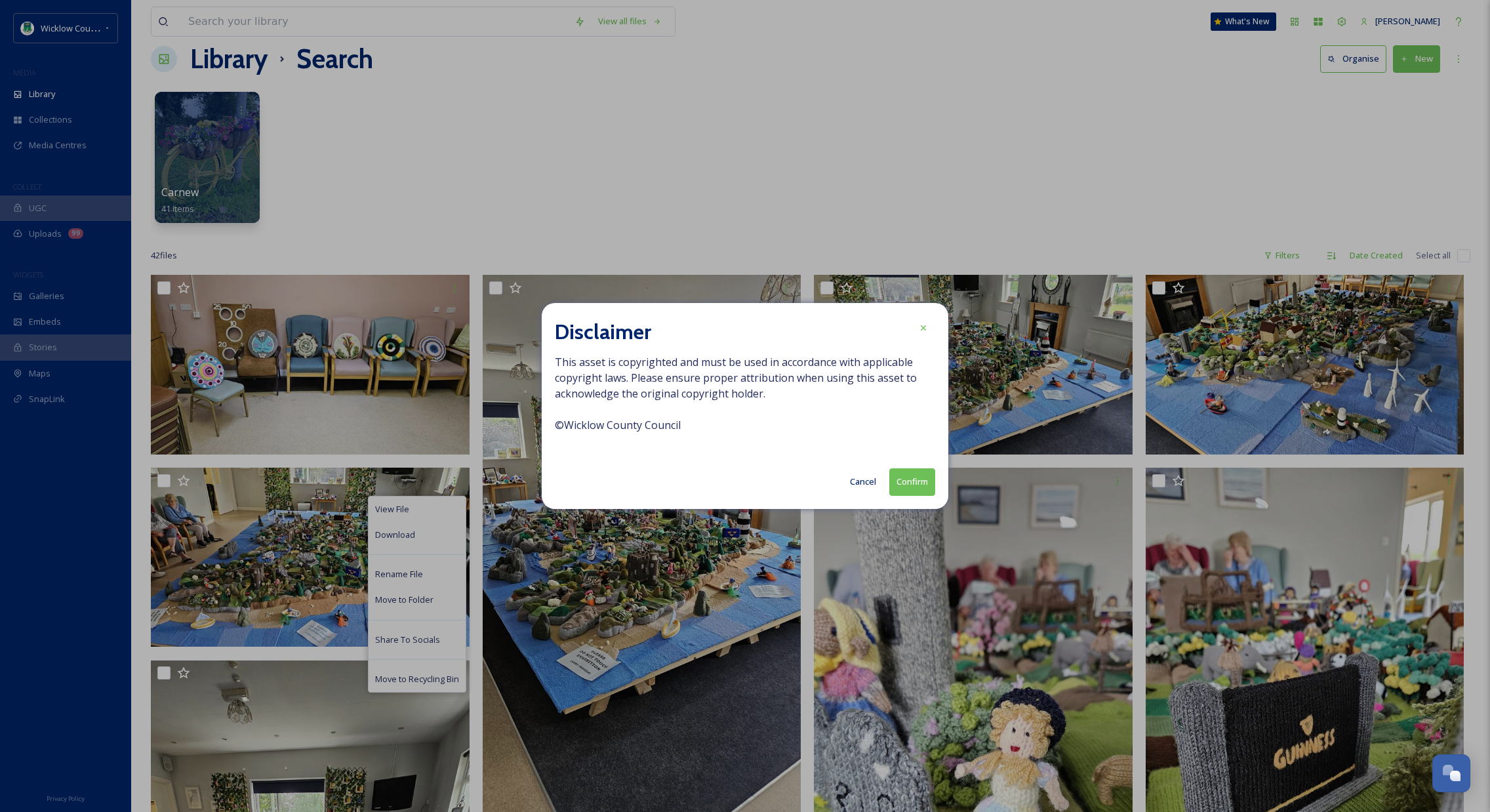
click at [901, 486] on button "Confirm" at bounding box center [912, 481] width 46 height 27
